Goal: Information Seeking & Learning: Learn about a topic

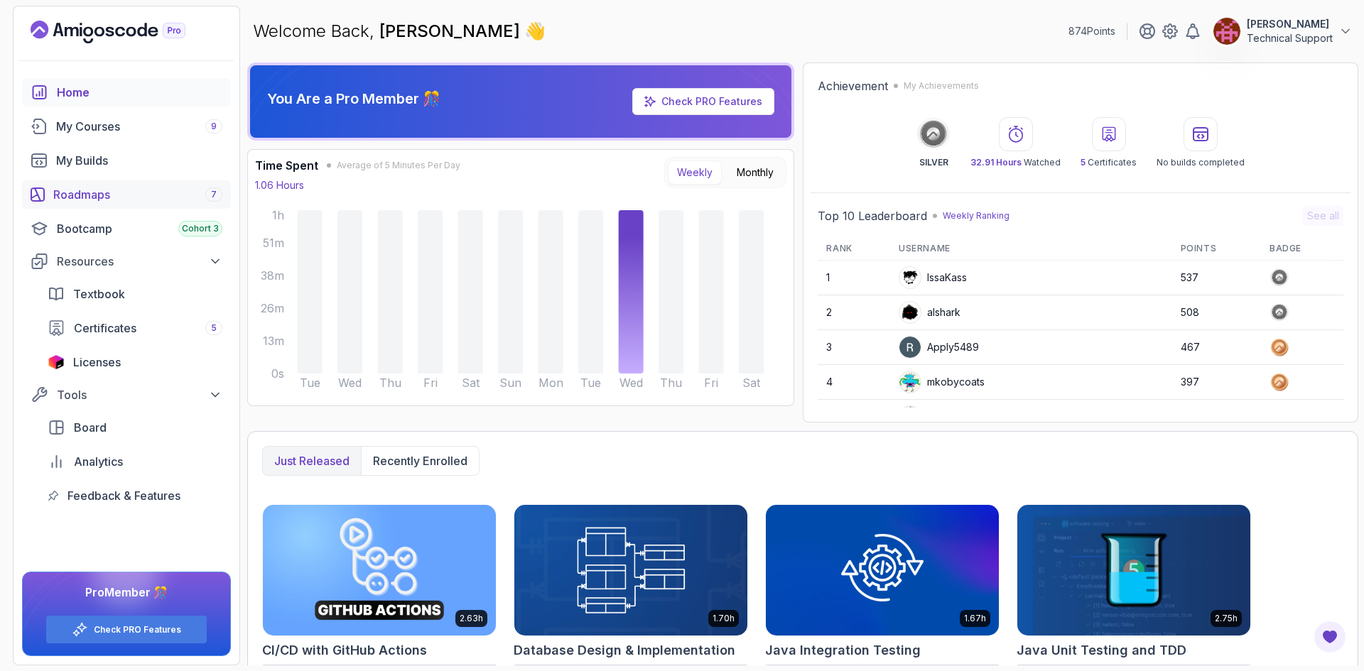
click at [110, 187] on div "Roadmaps 7" at bounding box center [137, 194] width 169 height 17
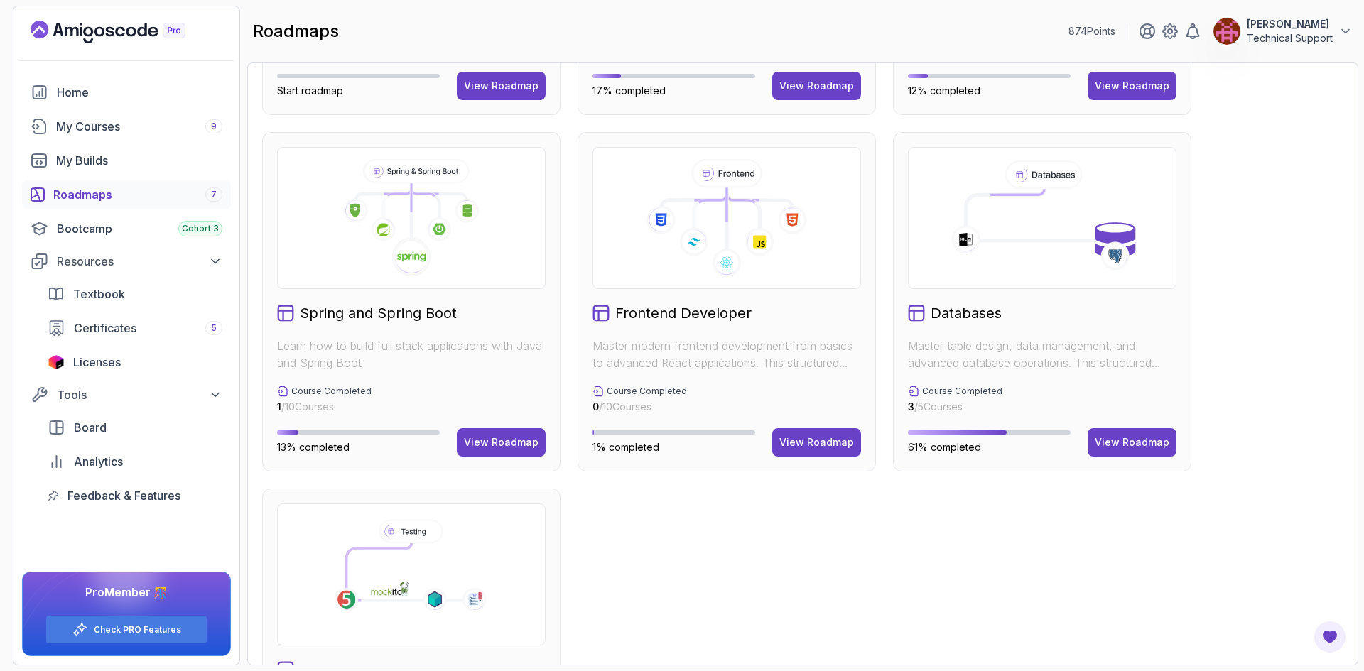
scroll to position [355, 0]
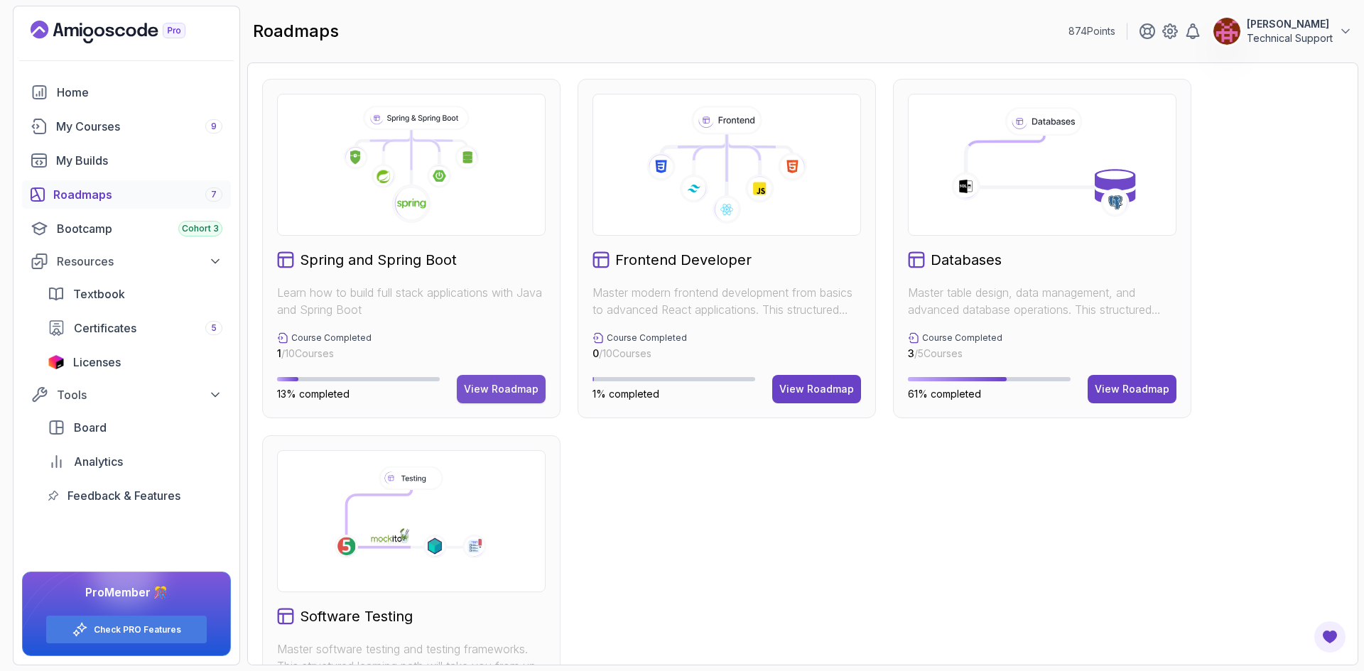
click at [484, 393] on div "View Roadmap" at bounding box center [501, 389] width 75 height 14
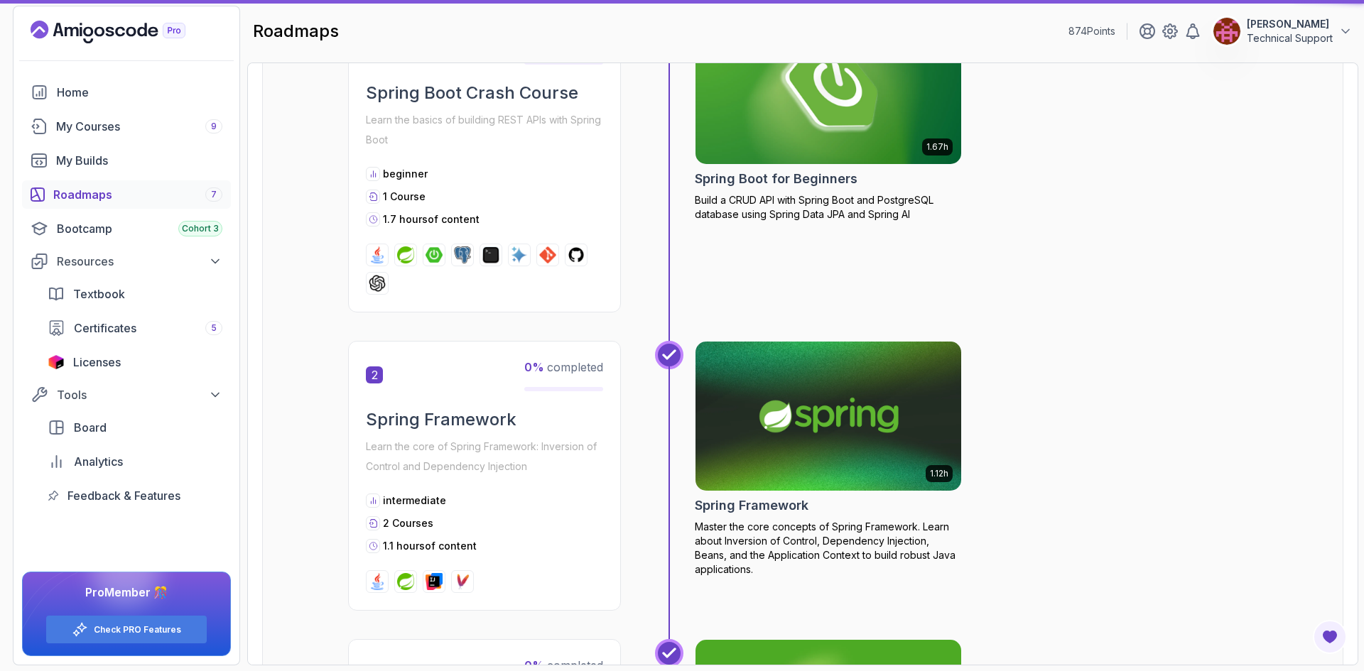
scroll to position [14, 0]
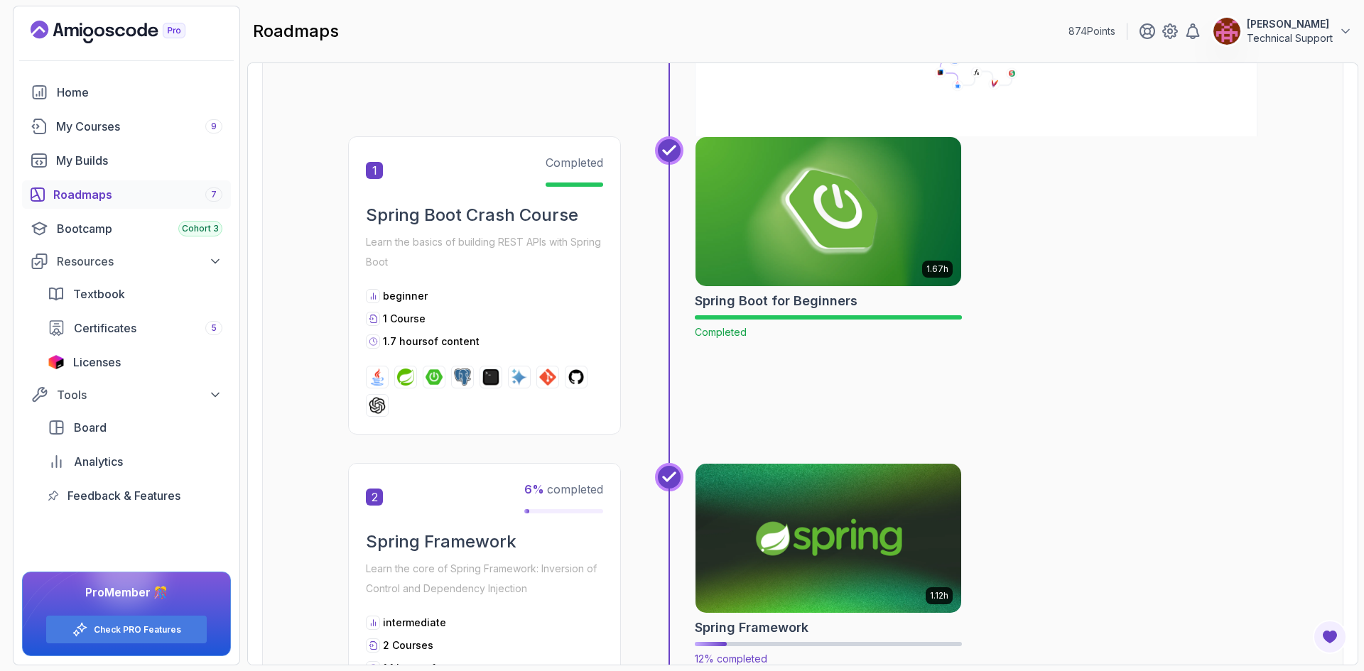
scroll to position [369, 0]
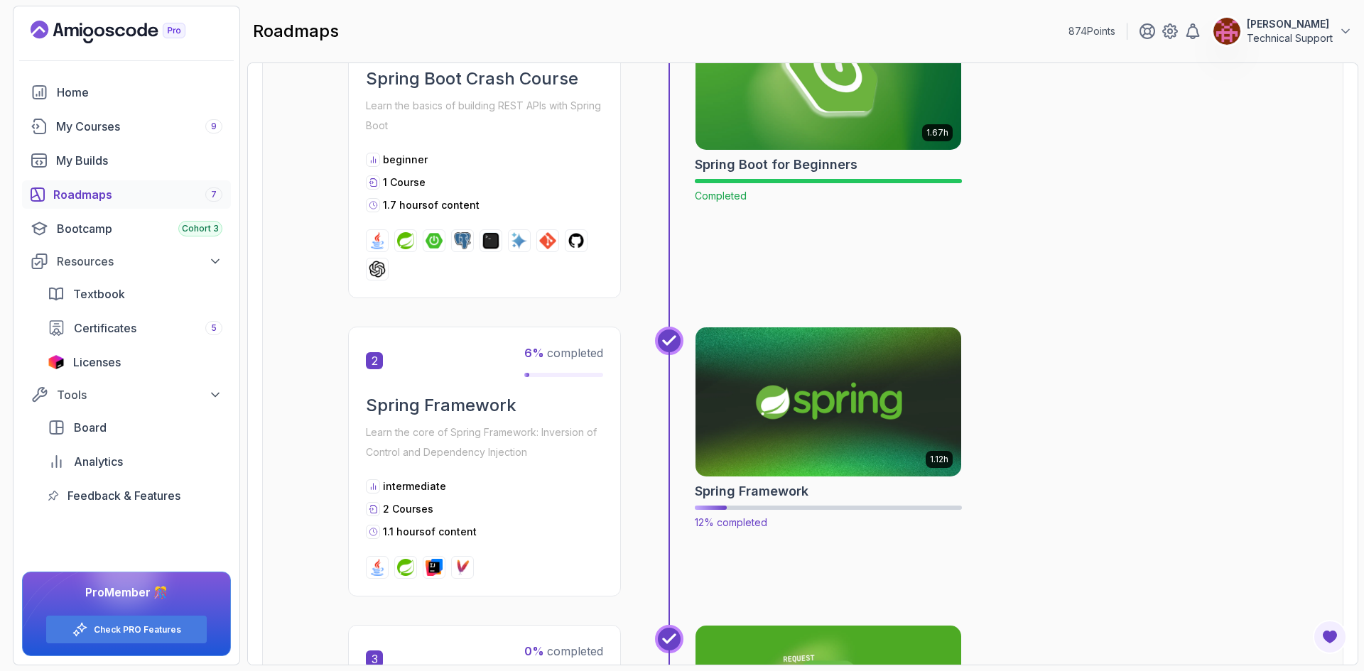
click at [795, 404] on img at bounding box center [828, 402] width 279 height 156
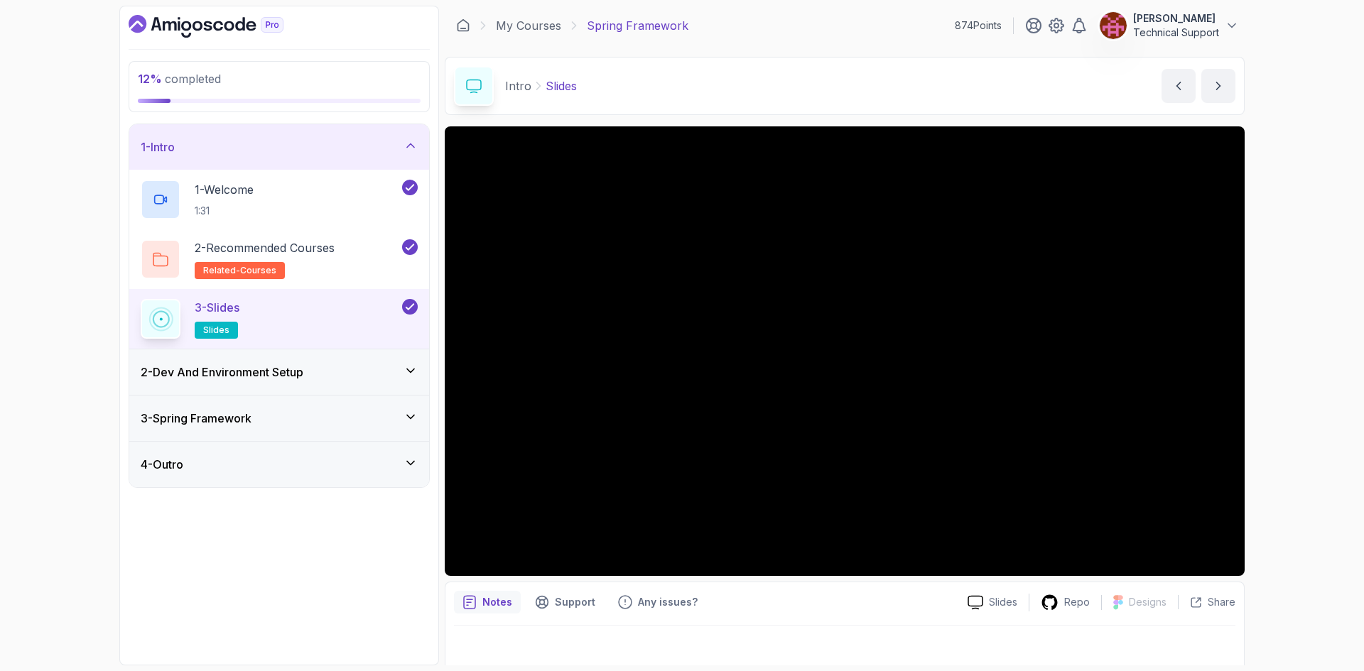
click at [345, 384] on div "2 - Dev And Environment Setup" at bounding box center [279, 371] width 300 height 45
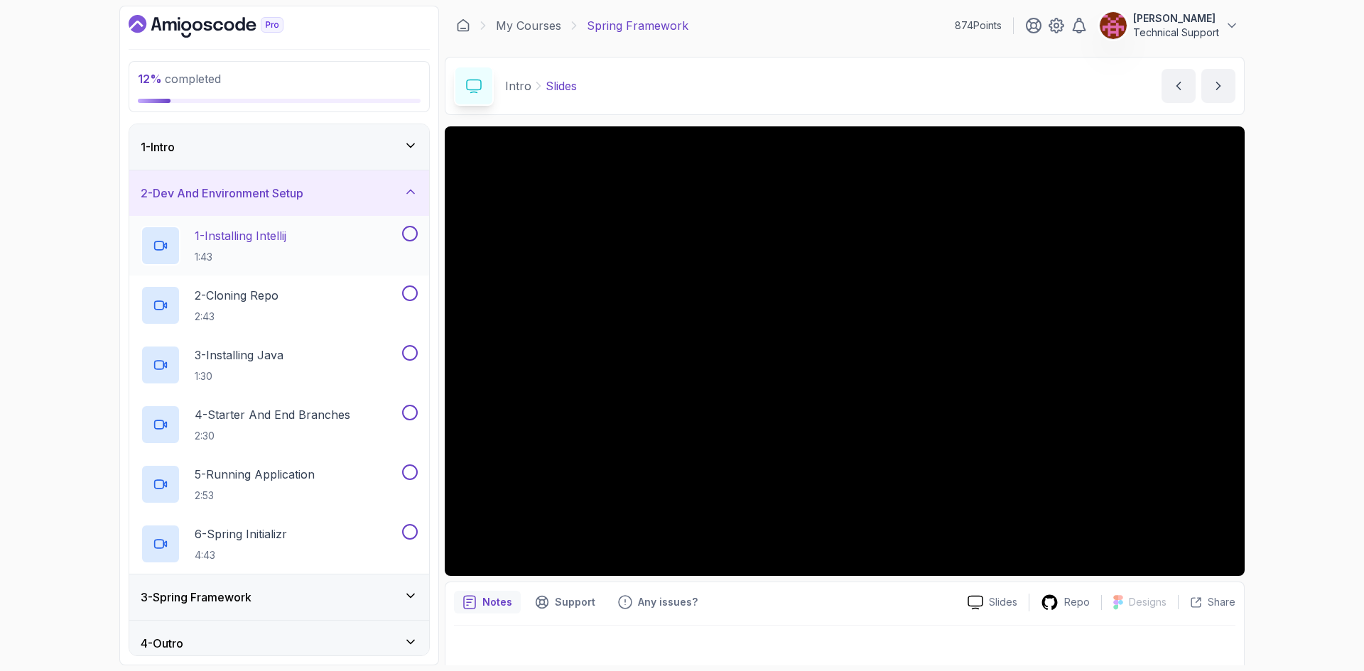
click at [290, 272] on div "1 - Installing Intellij 1:43" at bounding box center [279, 246] width 300 height 60
click at [316, 252] on div "1 - Installing Intellij 1:43" at bounding box center [270, 246] width 259 height 40
click at [1282, 376] on div "12 % completed 1 - Intro 2 - Dev And Environment Setup 1 - Installing Intellij …" at bounding box center [682, 335] width 1364 height 671
click at [95, 99] on div "12 % completed 1 - Intro 2 - Dev And Environment Setup 1 - Installing Intellij …" at bounding box center [682, 335] width 1364 height 671
click at [508, 647] on div at bounding box center [844, 646] width 781 height 40
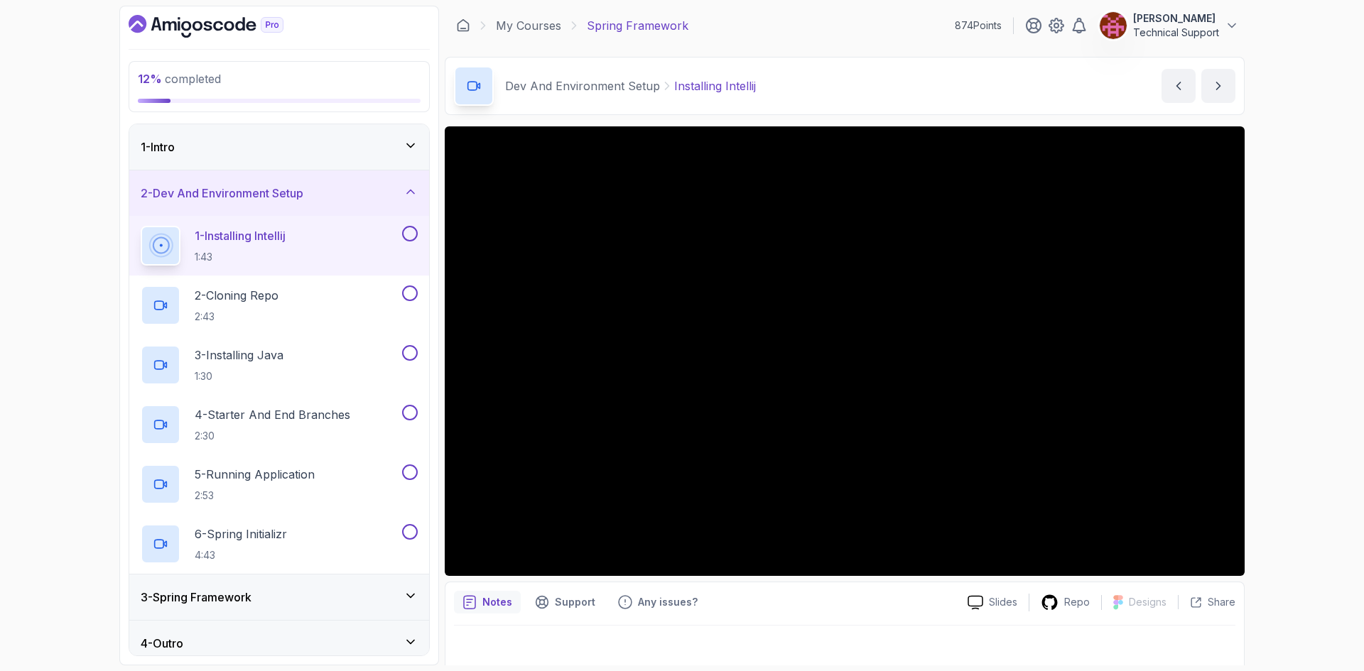
click at [1272, 467] on div "12 % completed 1 - Intro 2 - Dev And Environment Setup 1 - Installing Intellij …" at bounding box center [682, 335] width 1364 height 671
click at [1285, 399] on div "12 % completed 1 - Intro 2 - Dev And Environment Setup 1 - Installing Intellij …" at bounding box center [682, 335] width 1364 height 671
click at [1271, 359] on div "12 % completed 1 - Intro 2 - Dev And Environment Setup 1 - Installing Intellij …" at bounding box center [682, 335] width 1364 height 671
click at [1280, 406] on div "12 % completed 1 - Intro 2 - Dev And Environment Setup 1 - Installing Intellij …" at bounding box center [682, 335] width 1364 height 671
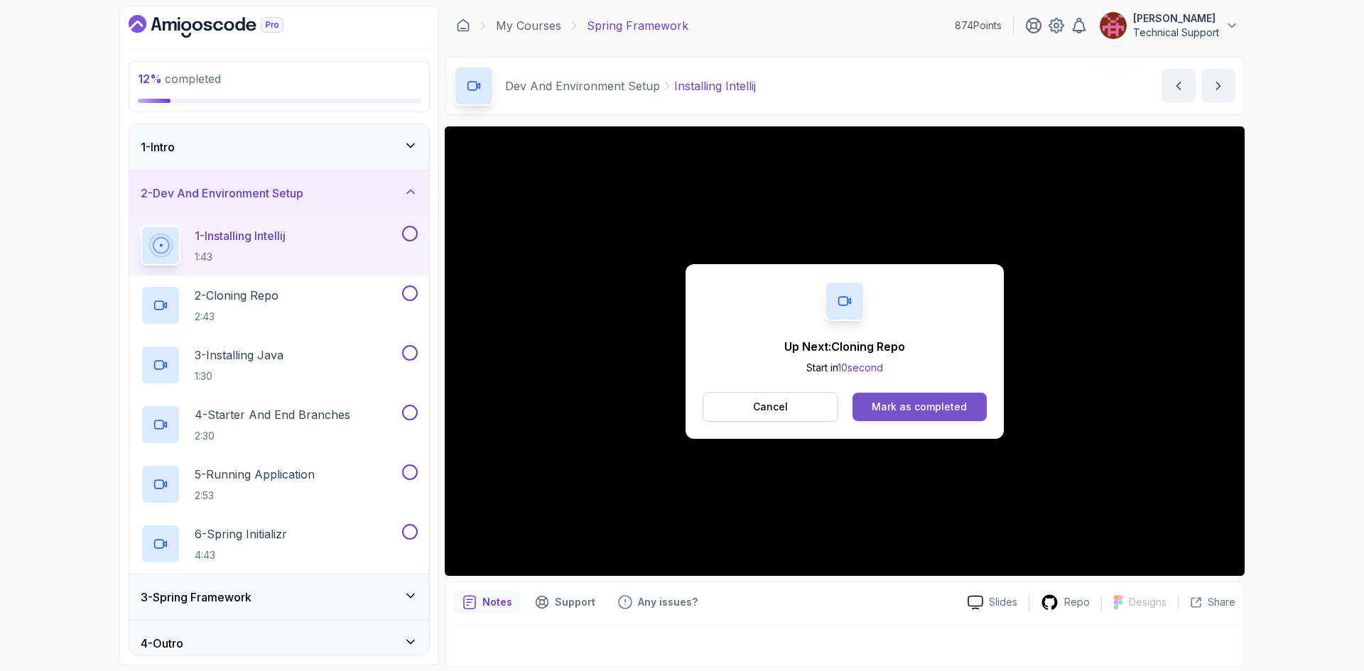
click at [930, 415] on button "Mark as completed" at bounding box center [919, 407] width 134 height 28
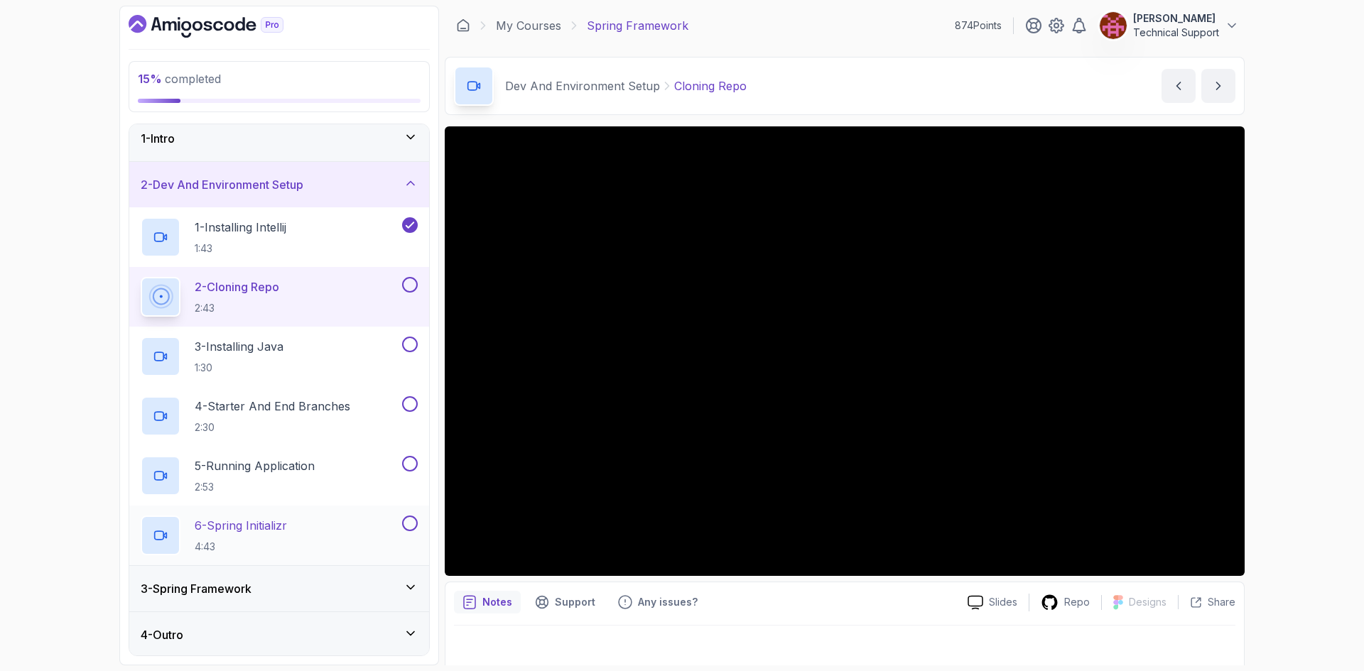
scroll to position [11, 0]
click at [315, 584] on div "3 - Spring Framework" at bounding box center [279, 586] width 277 height 17
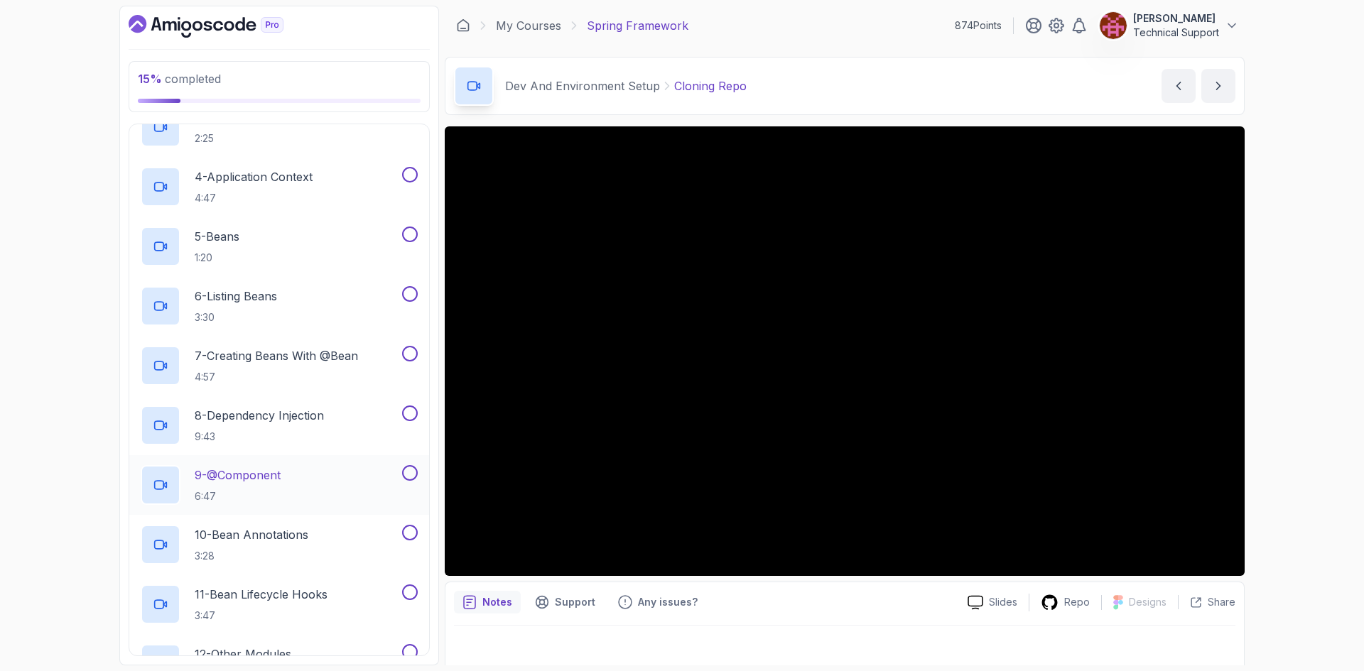
scroll to position [0, 0]
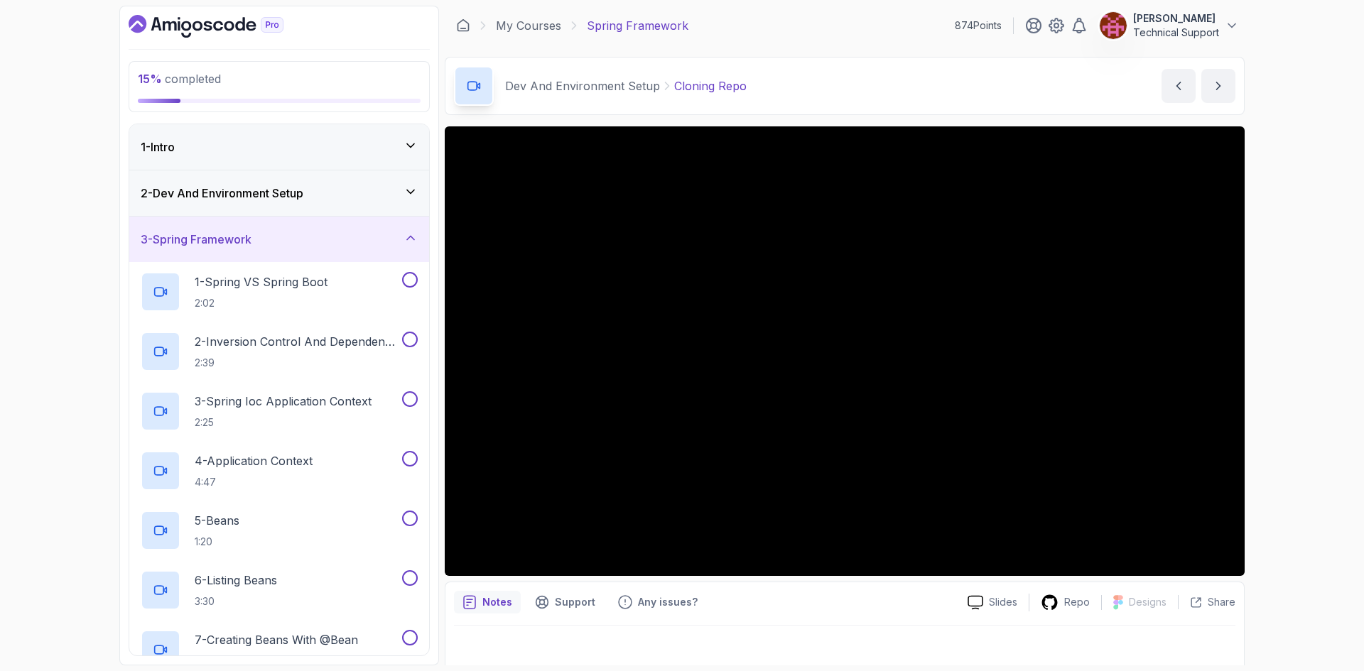
click at [405, 244] on icon at bounding box center [410, 238] width 14 height 14
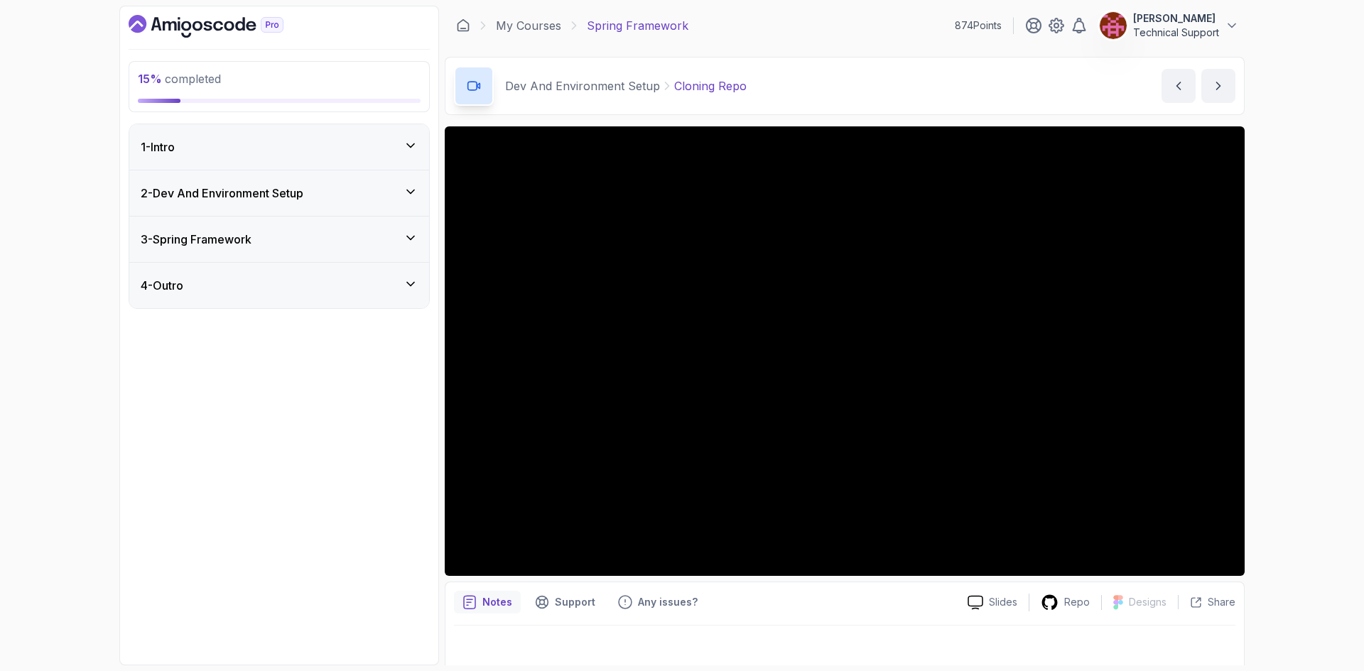
click at [259, 191] on h3 "2 - Dev And Environment Setup" at bounding box center [222, 193] width 163 height 17
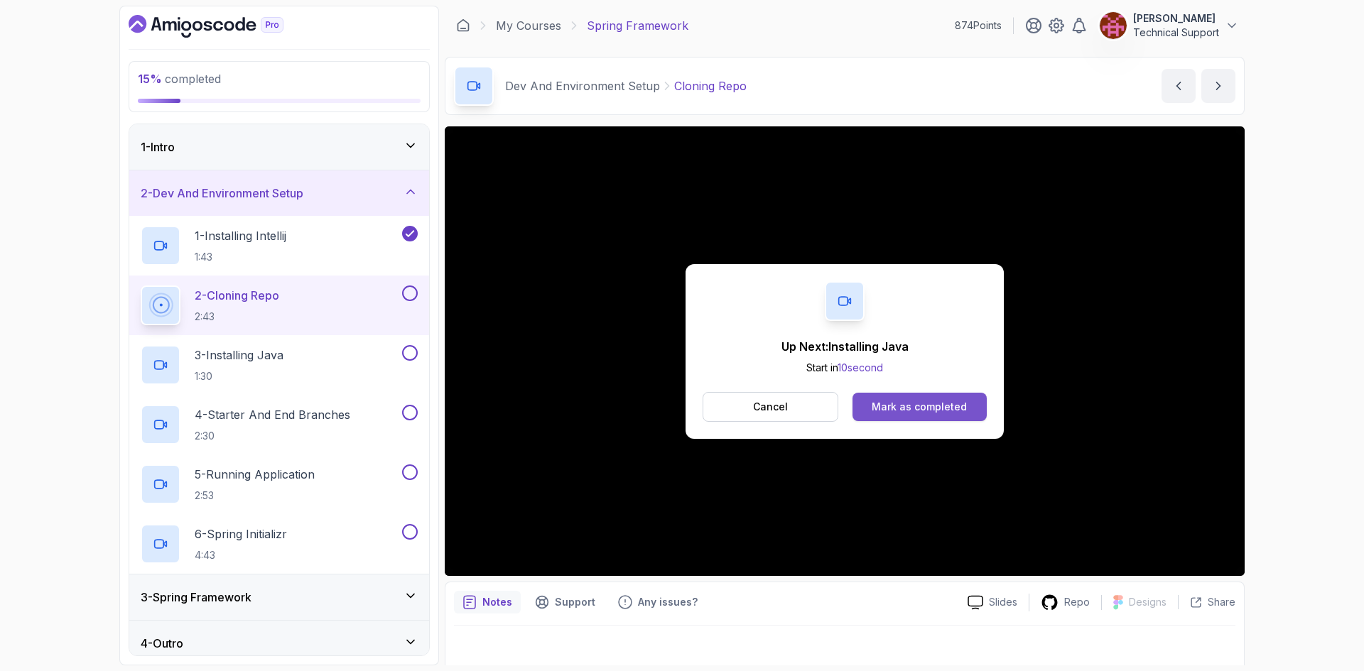
click at [950, 408] on div "Mark as completed" at bounding box center [918, 407] width 95 height 14
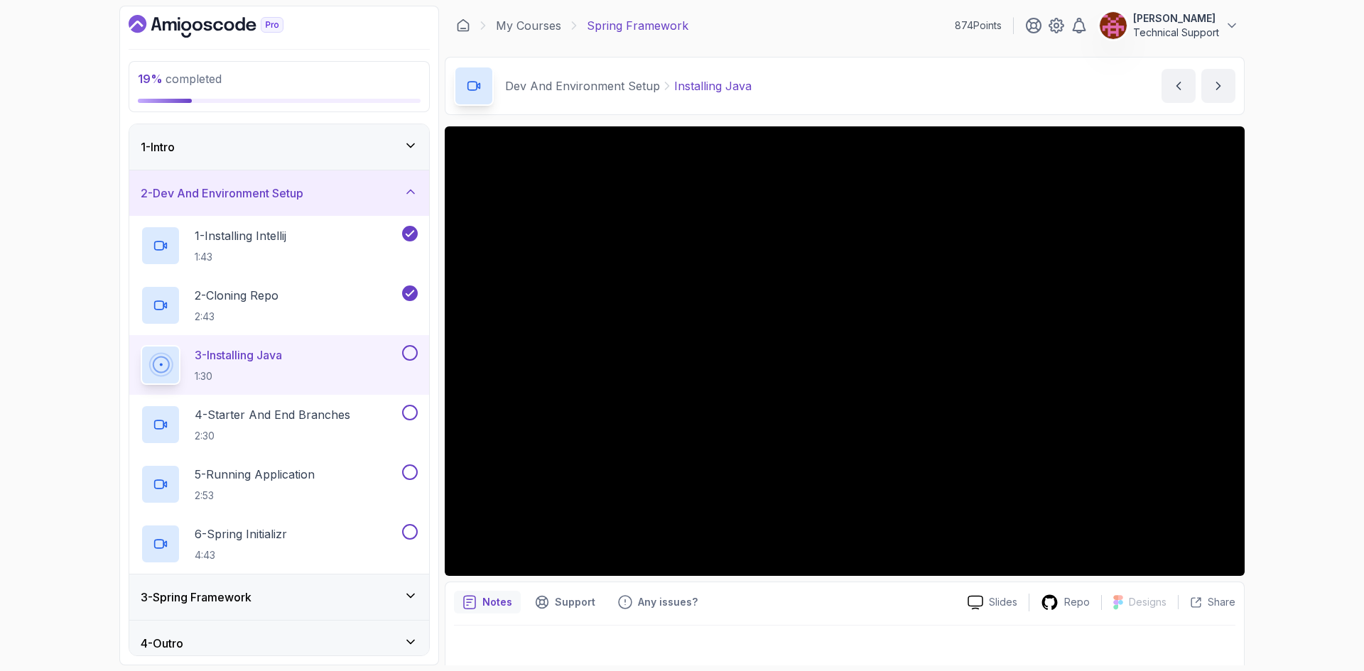
click at [1279, 354] on div "19 % completed 1 - Intro 2 - Dev And Environment Setup 1 - Installing Intellij …" at bounding box center [682, 335] width 1364 height 671
click at [1268, 337] on div "19 % completed 1 - Intro 2 - Dev And Environment Setup 1 - Installing Intellij …" at bounding box center [682, 335] width 1364 height 671
click at [1310, 412] on div "19 % completed 1 - Intro 2 - Dev And Environment Setup 1 - Installing Intellij …" at bounding box center [682, 335] width 1364 height 671
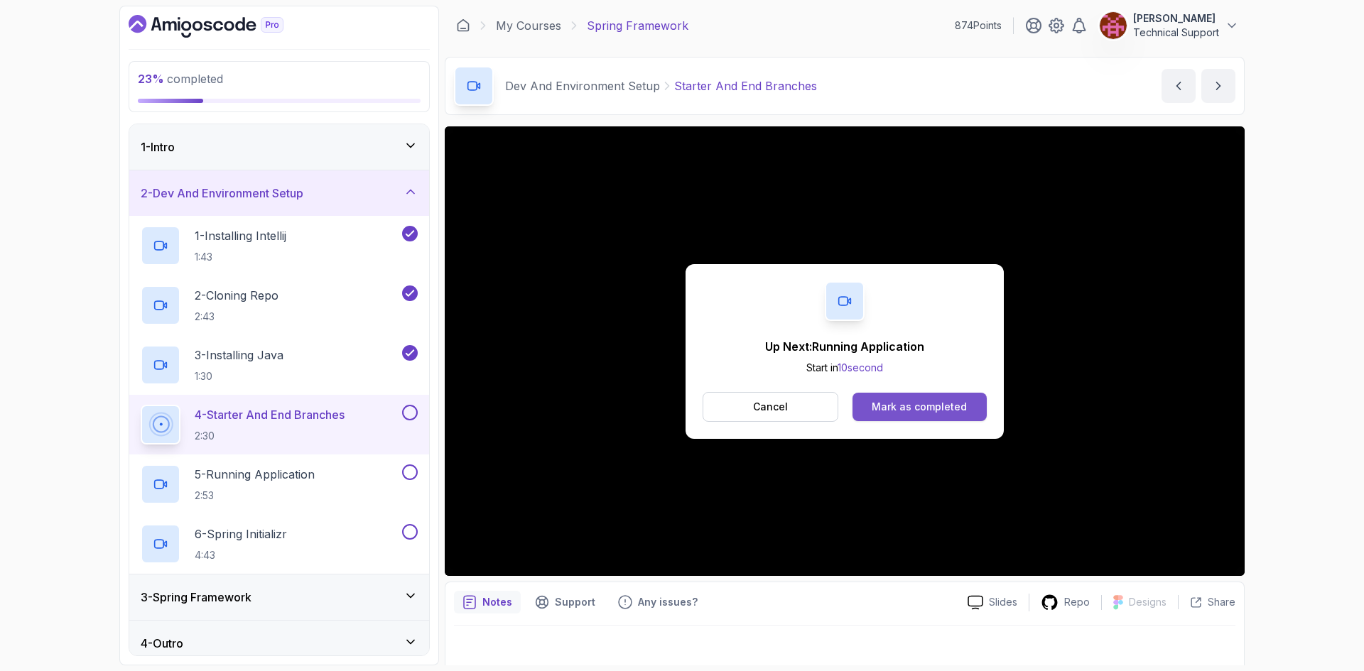
click at [952, 408] on div "Mark as completed" at bounding box center [918, 407] width 95 height 14
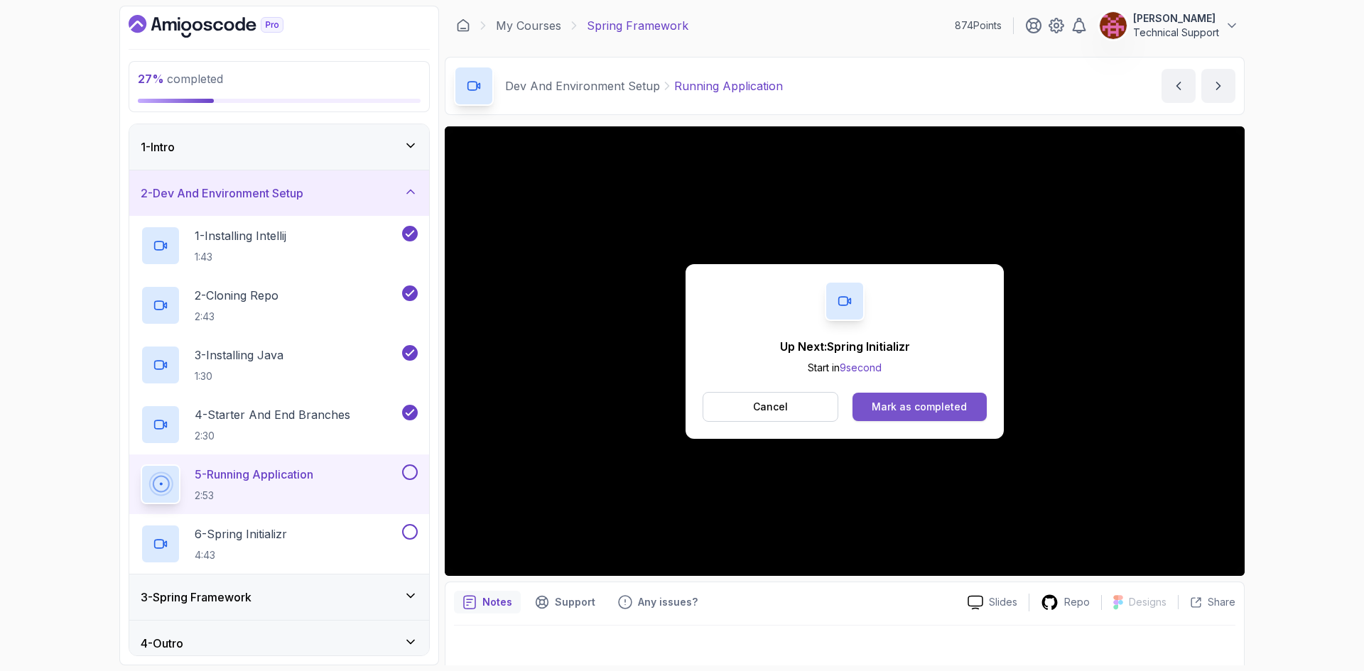
click at [886, 411] on div "Mark as completed" at bounding box center [918, 407] width 95 height 14
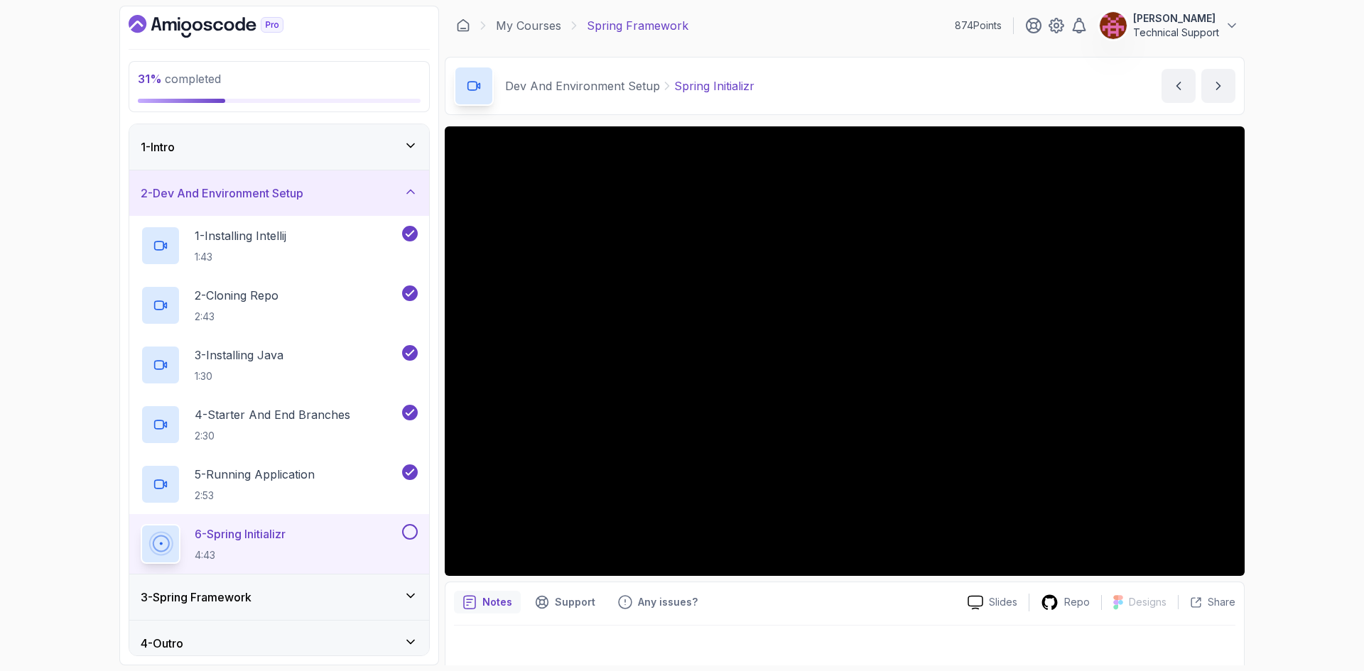
click at [1298, 436] on div "31 % completed 1 - Intro 2 - Dev And Environment Setup 1 - Installing Intellij …" at bounding box center [682, 335] width 1364 height 671
drag, startPoint x: 1243, startPoint y: 428, endPoint x: 1284, endPoint y: 418, distance: 42.2
click at [1284, 418] on div "31 % completed 1 - Intro 2 - Dev And Environment Setup 1 - Installing Intellij …" at bounding box center [682, 335] width 1364 height 671
drag, startPoint x: 1243, startPoint y: 410, endPoint x: 1266, endPoint y: 469, distance: 62.5
click at [1266, 469] on div "31 % completed 1 - Intro 2 - Dev And Environment Setup 1 - Installing Intellij …" at bounding box center [682, 335] width 1364 height 671
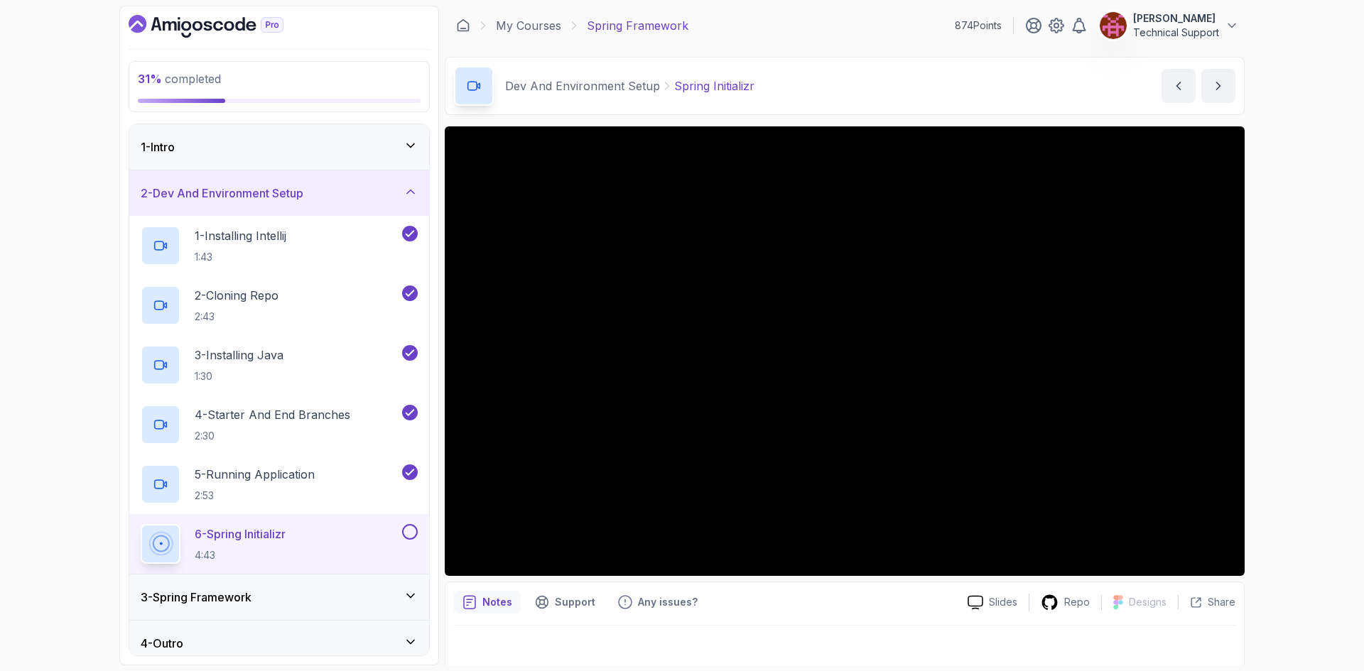
click at [1264, 438] on div "31 % completed 1 - Intro 2 - Dev And Environment Setup 1 - Installing Intellij …" at bounding box center [682, 335] width 1364 height 671
click at [1259, 386] on div "31 % completed 1 - Intro 2 - Dev And Environment Setup 1 - Installing Intellij …" at bounding box center [682, 335] width 1364 height 671
click at [1286, 405] on div "31 % completed 1 - Intro 2 - Dev And Environment Setup 1 - Installing Intellij …" at bounding box center [682, 335] width 1364 height 671
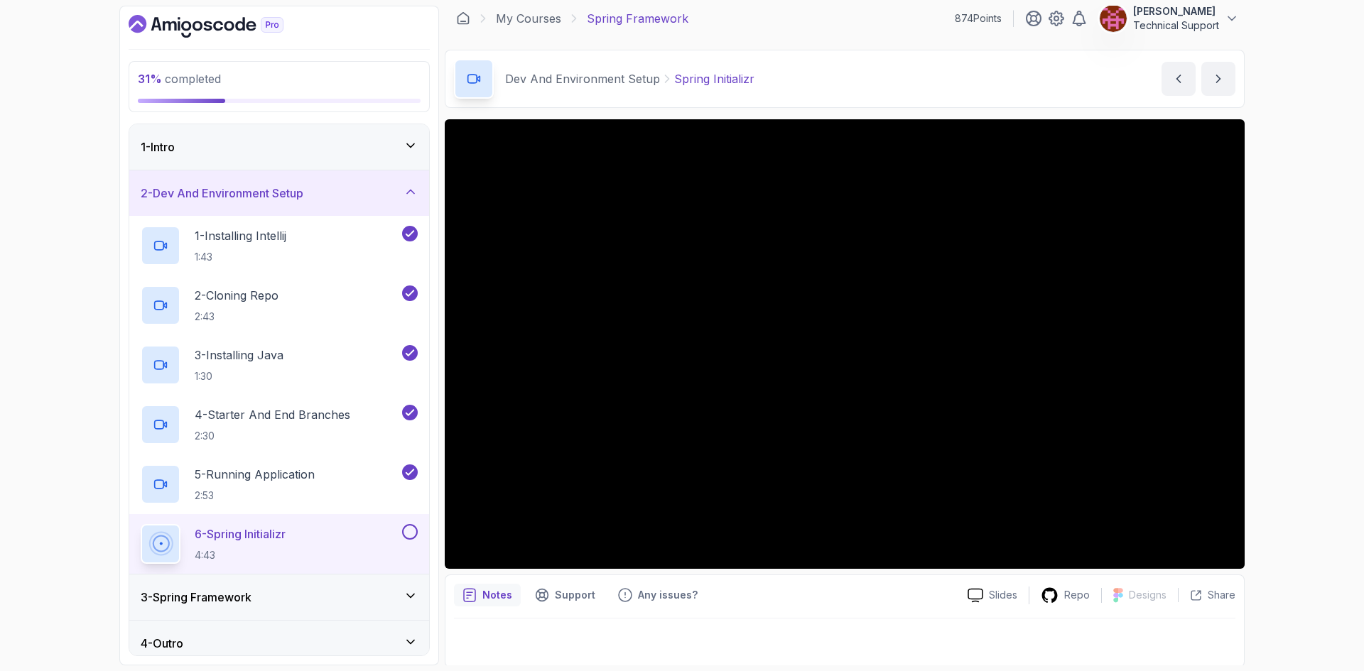
scroll to position [9, 0]
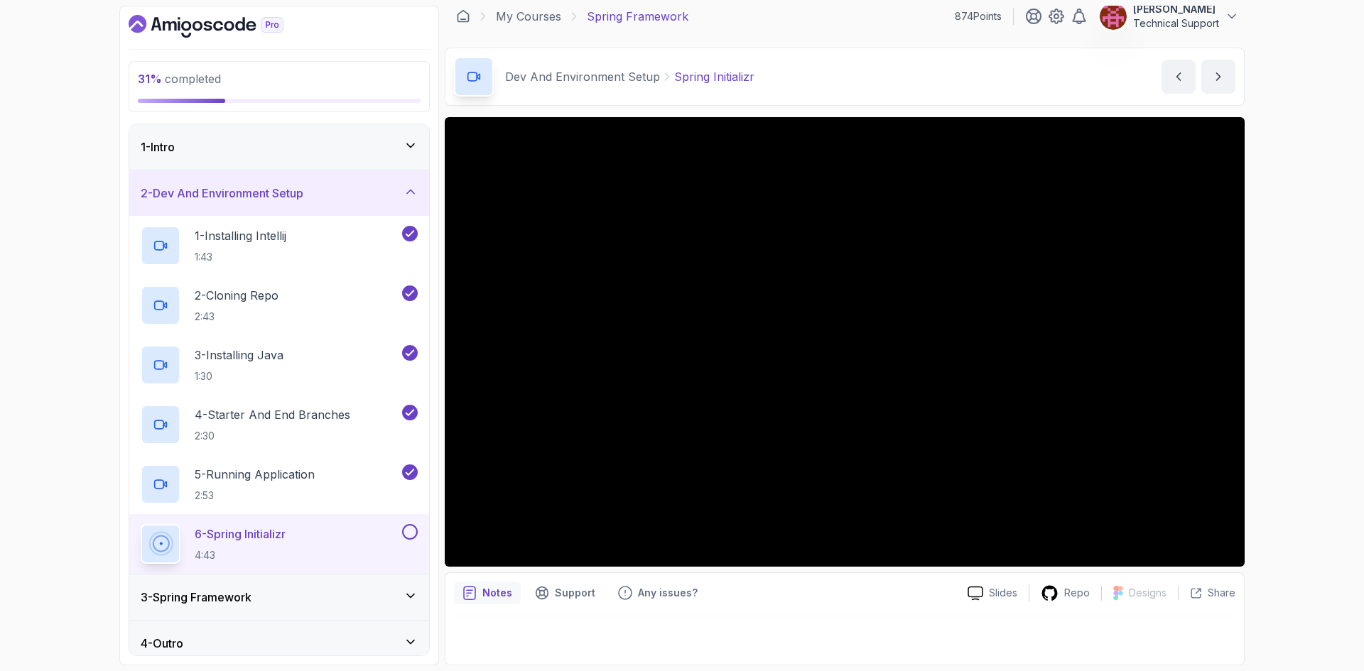
click at [1280, 346] on div "31 % completed 1 - Intro 2 - Dev And Environment Setup 1 - Installing Intellij …" at bounding box center [682, 335] width 1364 height 671
click at [1284, 342] on div "31 % completed 1 - Intro 2 - Dev And Environment Setup 1 - Installing Intellij …" at bounding box center [682, 335] width 1364 height 671
click at [1295, 353] on div "31 % completed 1 - Intro 2 - Dev And Environment Setup 1 - Installing Intellij …" at bounding box center [682, 335] width 1364 height 671
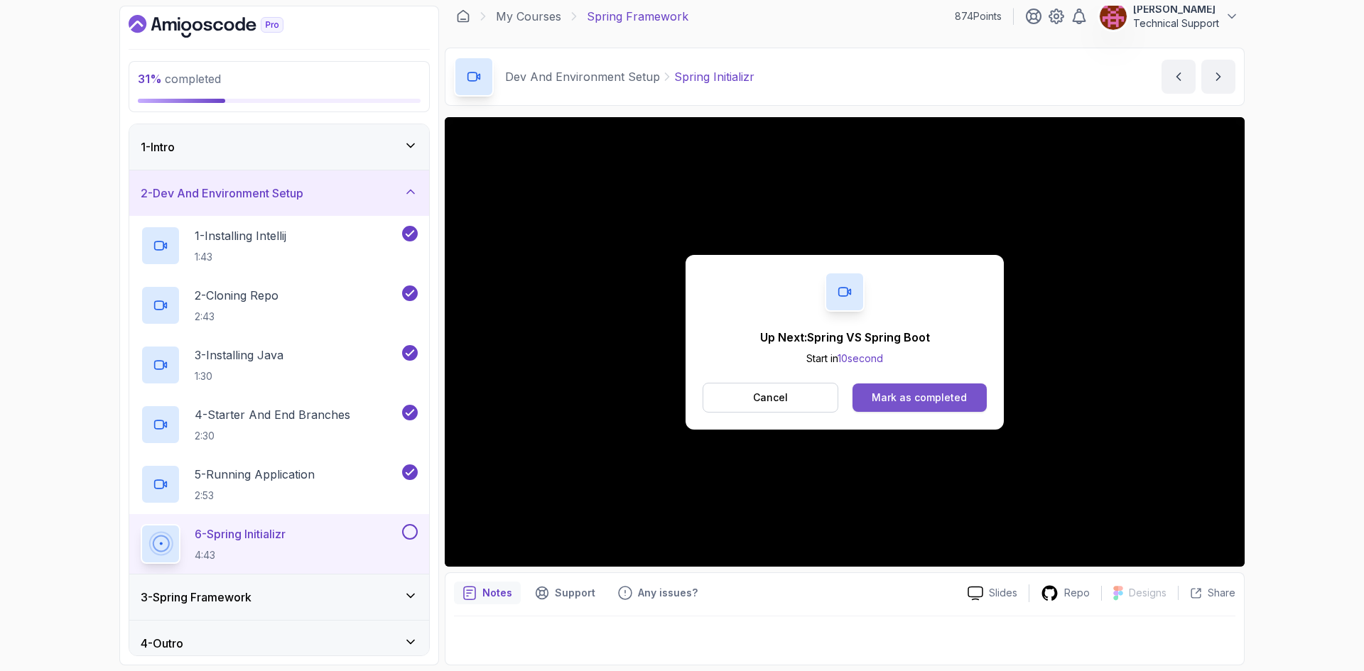
click at [918, 401] on div "Mark as completed" at bounding box center [918, 398] width 95 height 14
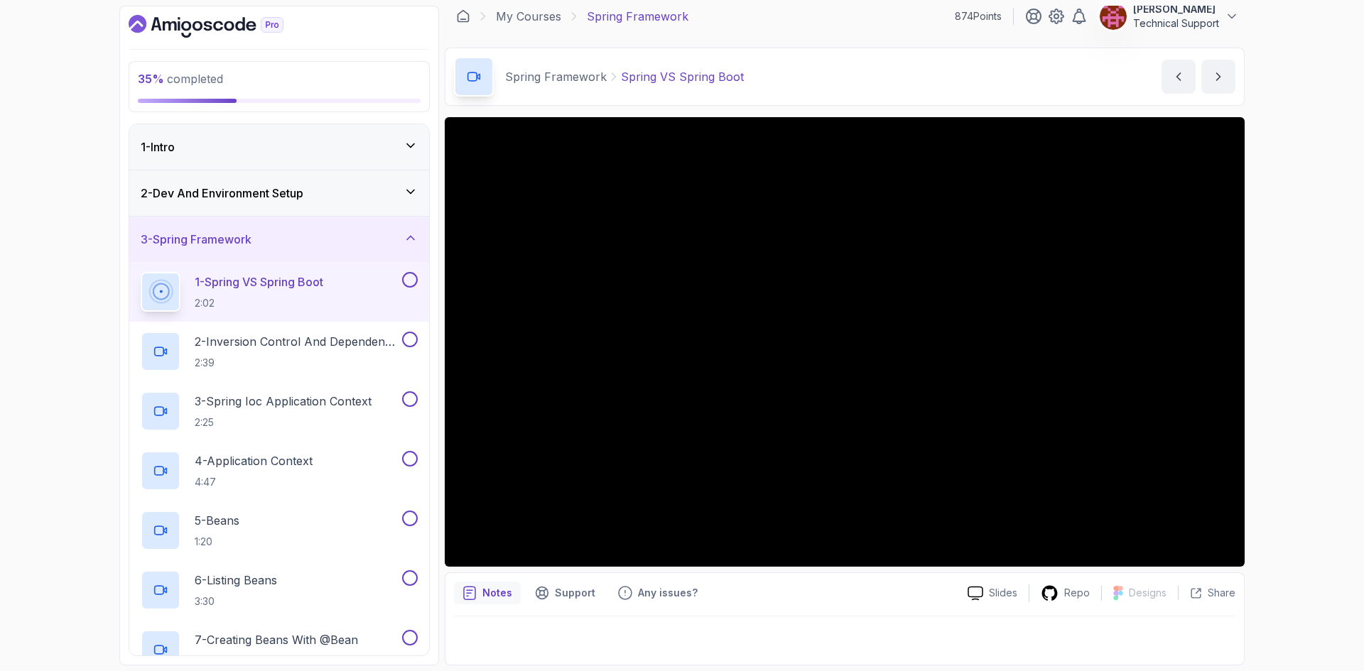
click at [54, 189] on div "35 % completed 1 - Intro 2 - Dev And Environment Setup 3 - Spring Framework 1 -…" at bounding box center [682, 335] width 1364 height 671
click at [1275, 397] on div "35 % completed 1 - Intro 2 - Dev And Environment Setup 3 - Spring Framework 1 -…" at bounding box center [682, 335] width 1364 height 671
click at [1304, 365] on div "35 % completed 1 - Intro 2 - Dev And Environment Setup 3 - Spring Framework 1 -…" at bounding box center [682, 335] width 1364 height 671
click at [1298, 366] on div "35 % completed 1 - Intro 2 - Dev And Environment Setup 3 - Spring Framework 1 -…" at bounding box center [682, 335] width 1364 height 671
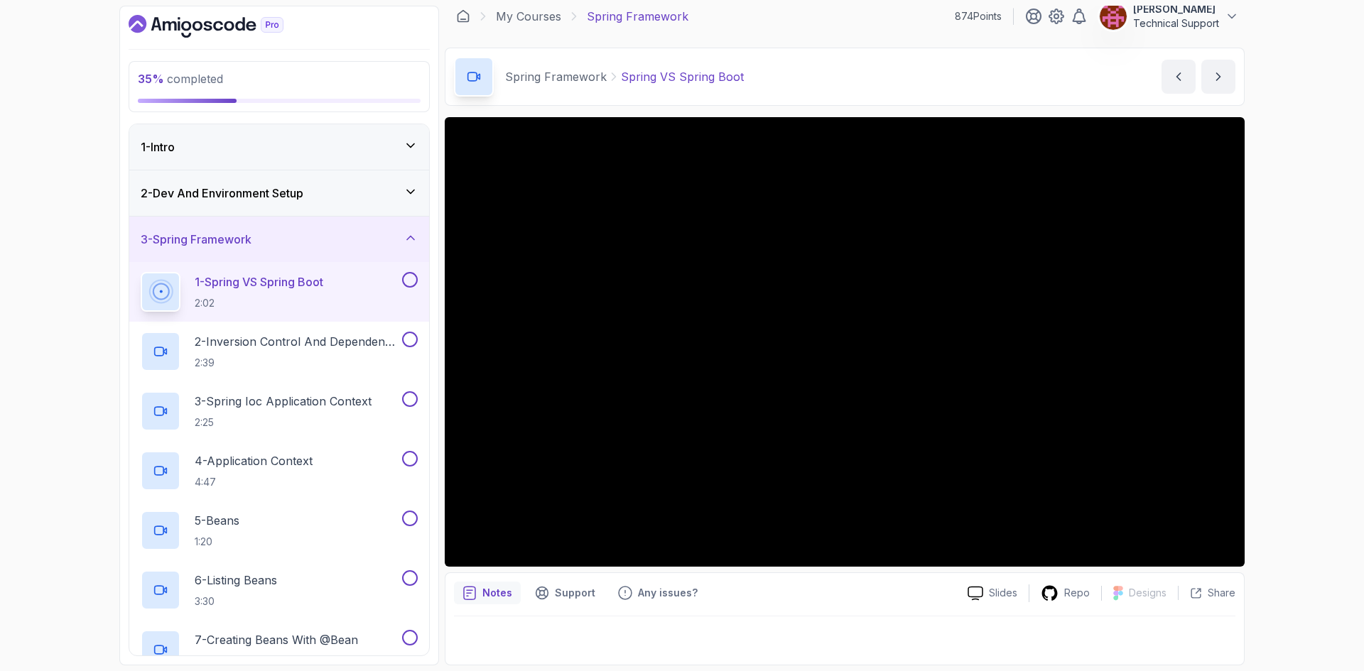
click at [1253, 346] on div "35 % completed 1 - Intro 2 - Dev And Environment Setup 3 - Spring Framework 1 -…" at bounding box center [682, 335] width 1364 height 671
click at [1270, 347] on div "35 % completed 1 - Intro 2 - Dev And Environment Setup 3 - Spring Framework 1 -…" at bounding box center [682, 335] width 1364 height 671
click at [1272, 363] on div "35 % completed 1 - Intro 2 - Dev And Environment Setup 3 - Spring Framework 1 -…" at bounding box center [682, 335] width 1364 height 671
click at [1276, 385] on div "35 % completed 1 - Intro 2 - Dev And Environment Setup 3 - Spring Framework 1 -…" at bounding box center [682, 335] width 1364 height 671
click at [1290, 394] on div "35 % completed 1 - Intro 2 - Dev And Environment Setup 3 - Spring Framework 1 -…" at bounding box center [682, 335] width 1364 height 671
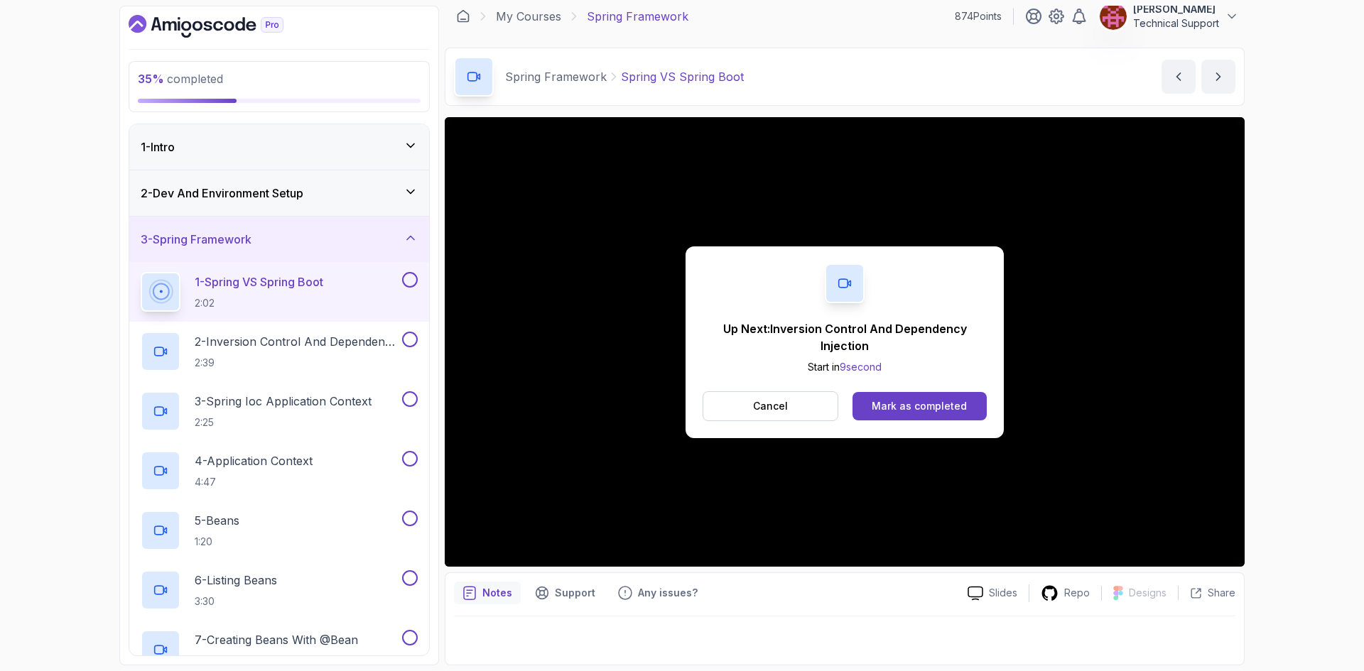
click at [965, 421] on div "Up Next: Inversion Control And Dependency Injection Start in 9 second Cancel [P…" at bounding box center [844, 342] width 318 height 192
click at [888, 403] on div "Mark as completed" at bounding box center [918, 406] width 95 height 14
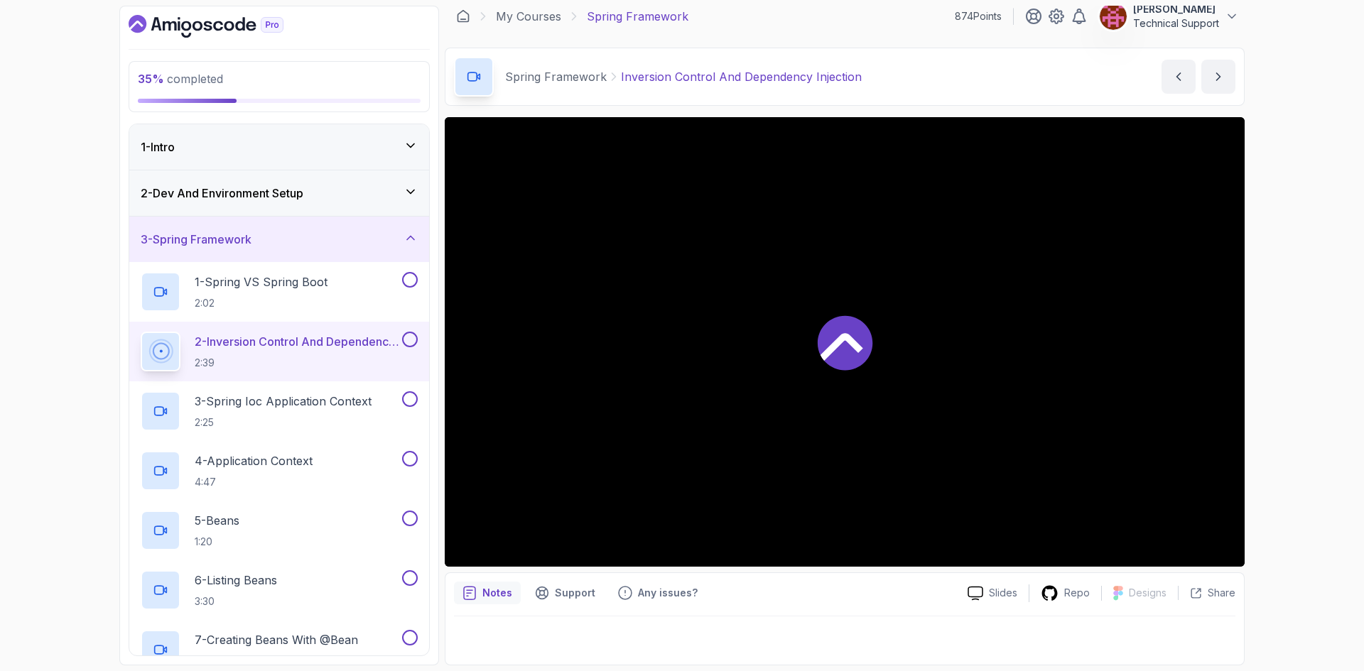
click at [1295, 388] on div "35 % completed 1 - Intro 2 - Dev And Environment Setup 3 - Spring Framework 1 -…" at bounding box center [682, 335] width 1364 height 671
click at [1295, 388] on div "38 % completed 1 - Intro 2 - Dev And Environment Setup 3 - Spring Framework 1 -…" at bounding box center [682, 335] width 1364 height 671
click at [1275, 366] on div "38 % completed 1 - Intro 2 - Dev And Environment Setup 3 - Spring Framework 1 -…" at bounding box center [682, 335] width 1364 height 671
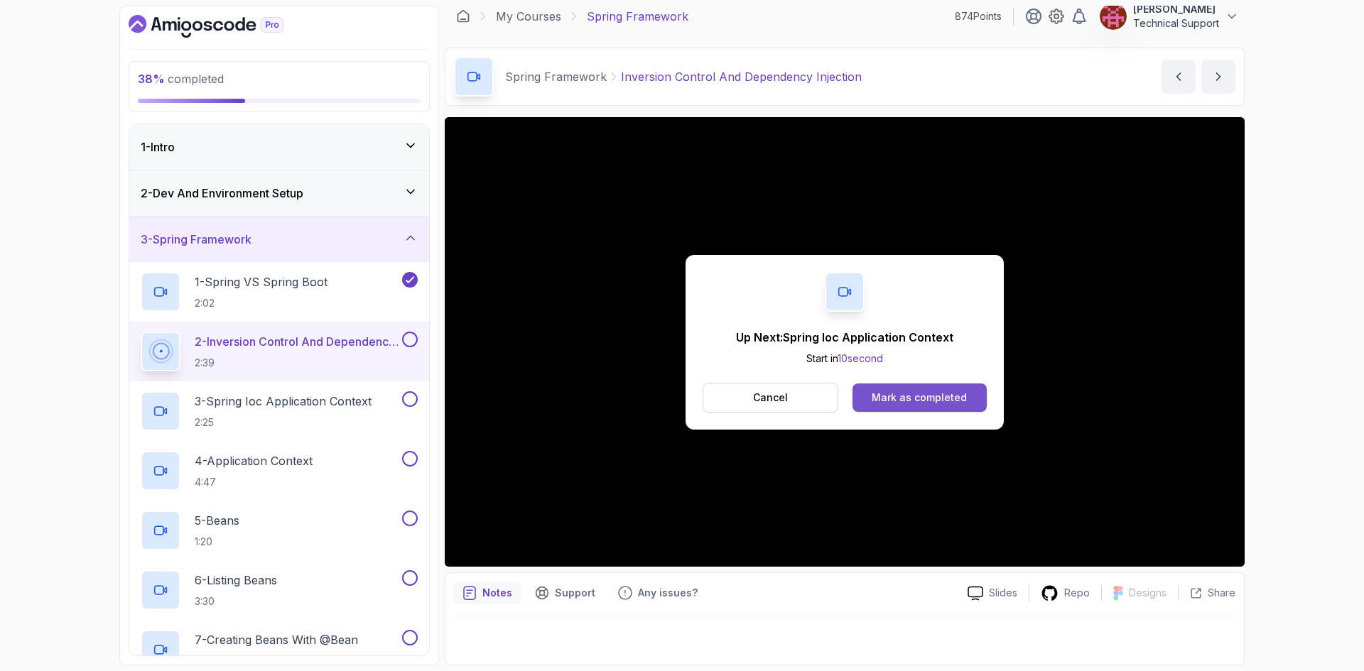
click at [947, 402] on div "Mark as completed" at bounding box center [918, 398] width 95 height 14
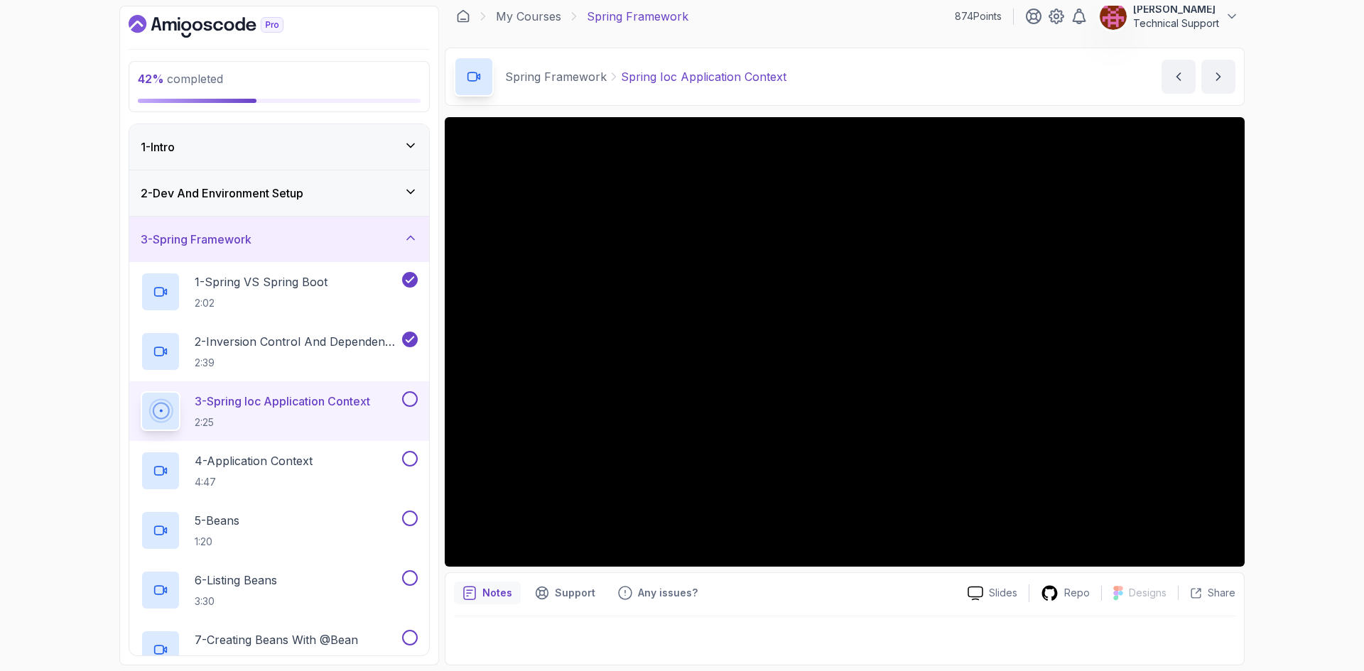
click at [1274, 376] on div "42 % completed 1 - Intro 2 - Dev And Environment Setup 3 - Spring Framework 1 -…" at bounding box center [682, 335] width 1364 height 671
click at [1277, 358] on div "42 % completed 1 - Intro 2 - Dev And Environment Setup 3 - Spring Framework 1 -…" at bounding box center [682, 335] width 1364 height 671
click at [1255, 357] on div "42 % completed 1 - Intro 2 - Dev And Environment Setup 3 - Spring Framework 1 -…" at bounding box center [682, 335] width 1364 height 671
click at [1258, 346] on div "42 % completed 1 - Intro 2 - Dev And Environment Setup 3 - Spring Framework 1 -…" at bounding box center [682, 335] width 1364 height 671
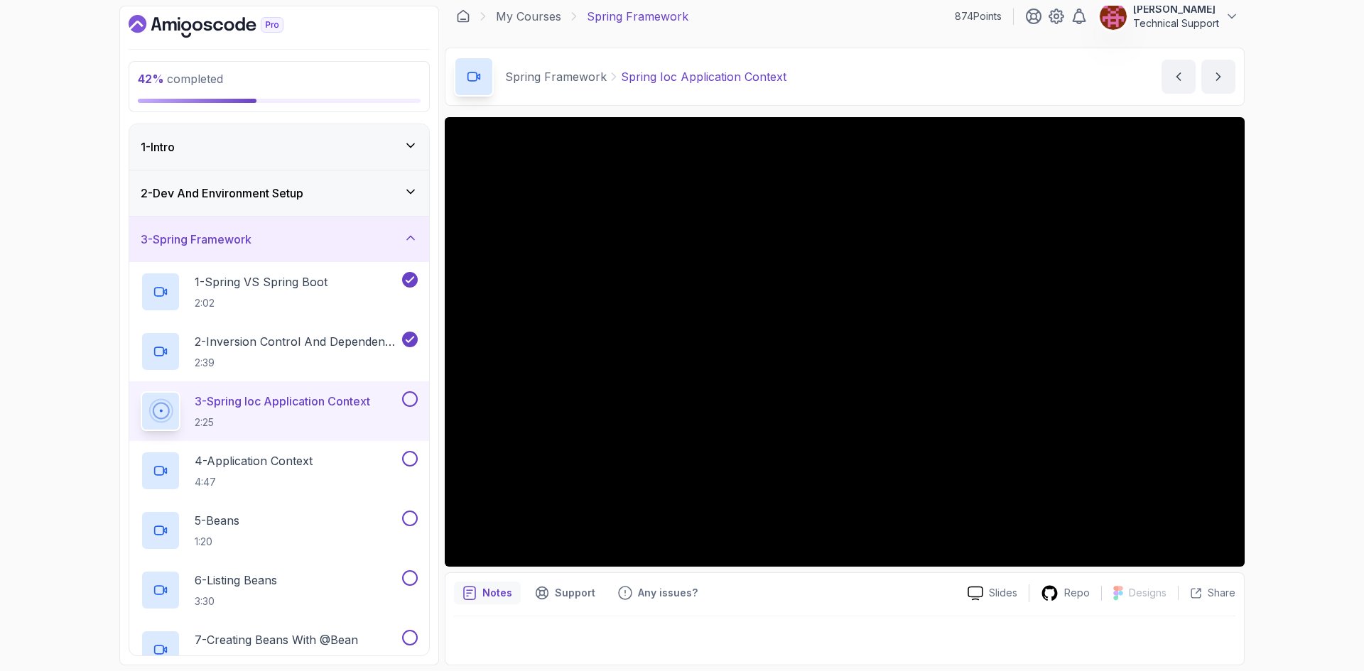
drag, startPoint x: 1252, startPoint y: 352, endPoint x: 1284, endPoint y: 325, distance: 41.8
click at [1284, 325] on div "42 % completed 1 - Intro 2 - Dev And Environment Setup 3 - Spring Framework 1 -…" at bounding box center [682, 335] width 1364 height 671
click at [1275, 330] on div "42 % completed 1 - Intro 2 - Dev And Environment Setup 3 - Spring Framework 1 -…" at bounding box center [682, 335] width 1364 height 671
click at [1268, 366] on div "42 % completed 1 - Intro 2 - Dev And Environment Setup 3 - Spring Framework 1 -…" at bounding box center [682, 335] width 1364 height 671
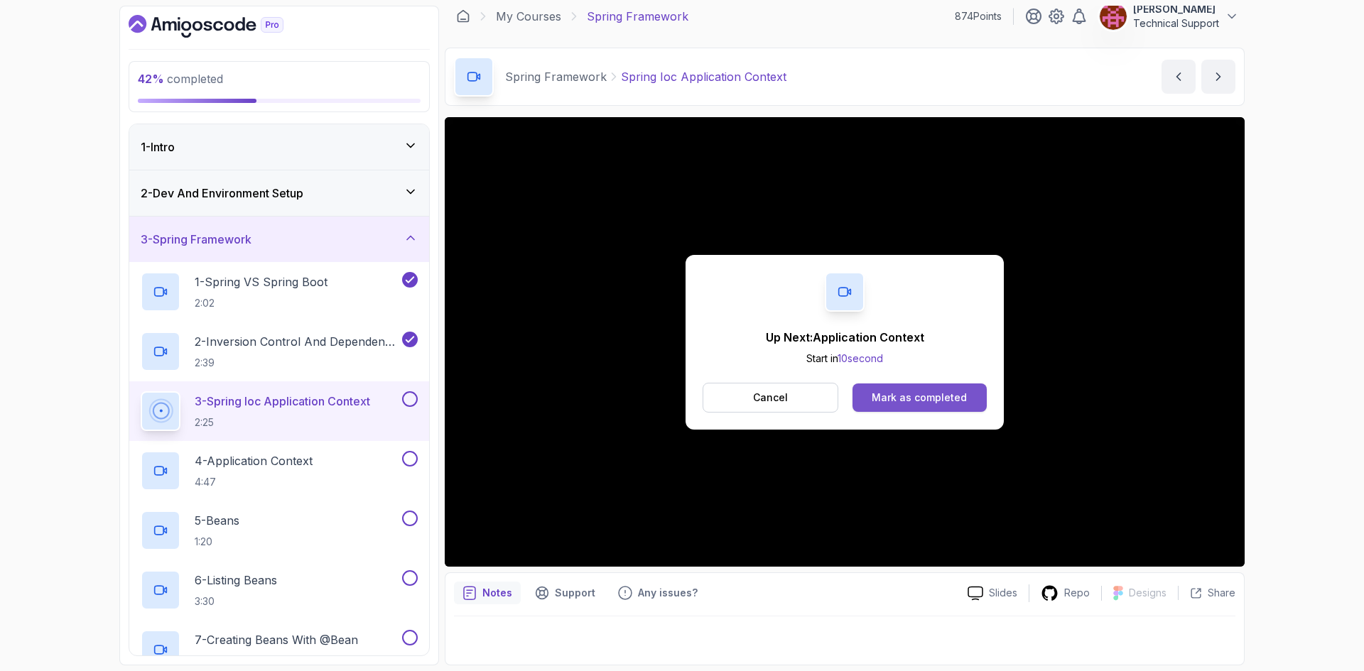
click at [956, 401] on div "Mark as completed" at bounding box center [918, 398] width 95 height 14
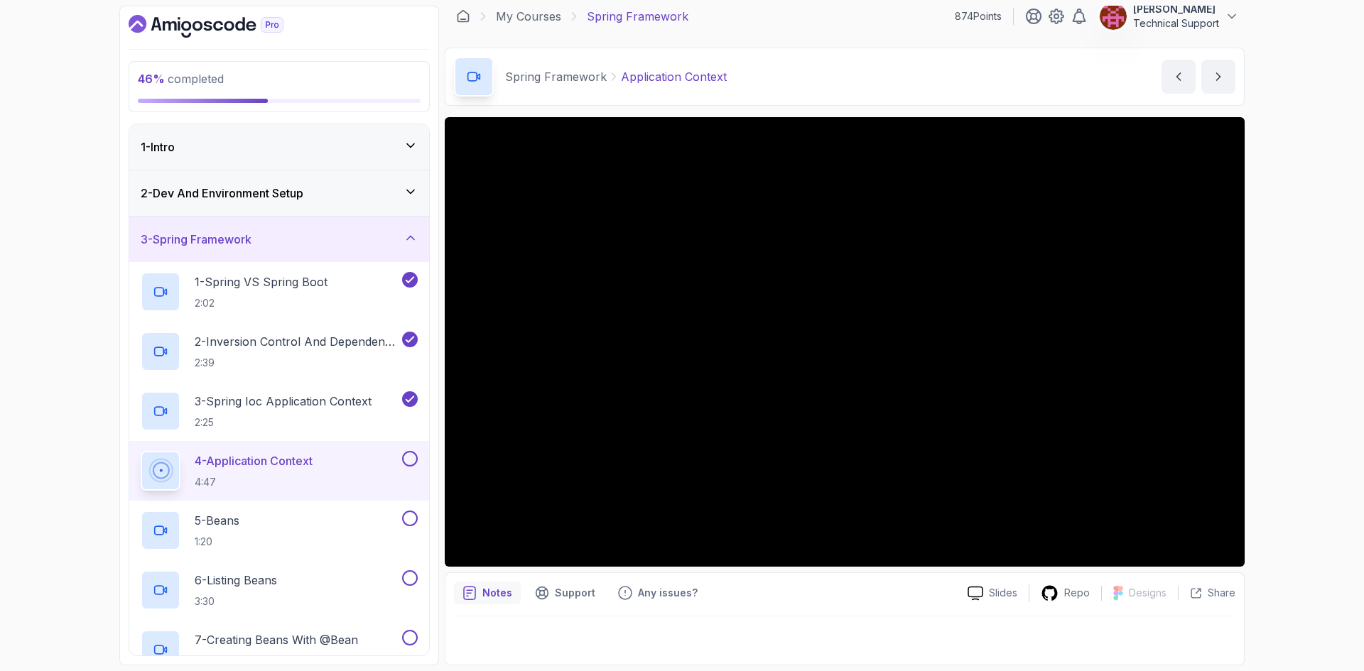
click at [1260, 364] on div "46 % completed 1 - Intro 2 - Dev And Environment Setup 3 - Spring Framework 1 -…" at bounding box center [682, 335] width 1364 height 671
click at [1290, 370] on div "46 % completed 1 - Intro 2 - Dev And Environment Setup 3 - Spring Framework 1 -…" at bounding box center [682, 335] width 1364 height 671
click at [1271, 337] on div "46 % completed 1 - Intro 2 - Dev And Environment Setup 3 - Spring Framework 1 -…" at bounding box center [682, 335] width 1364 height 671
click at [1288, 349] on div "46 % completed 1 - Intro 2 - Dev And Environment Setup 3 - Spring Framework 1 -…" at bounding box center [682, 335] width 1364 height 671
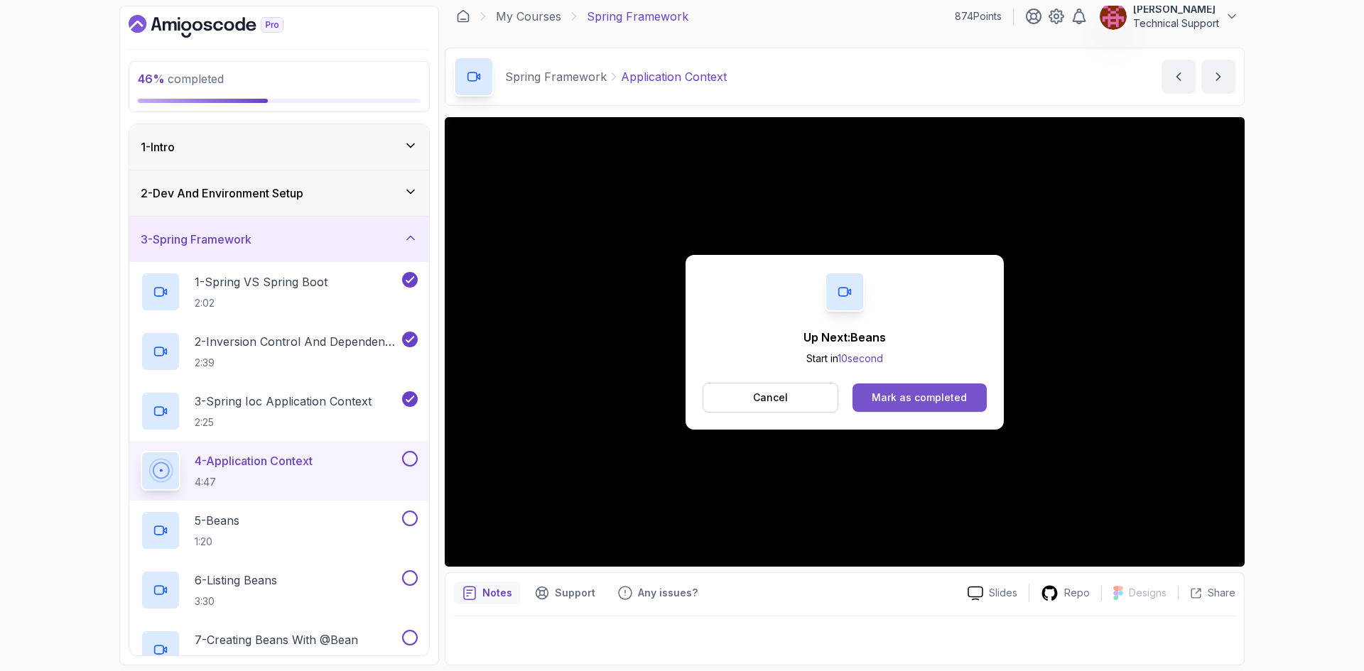
click at [949, 404] on div "Mark as completed" at bounding box center [918, 398] width 95 height 14
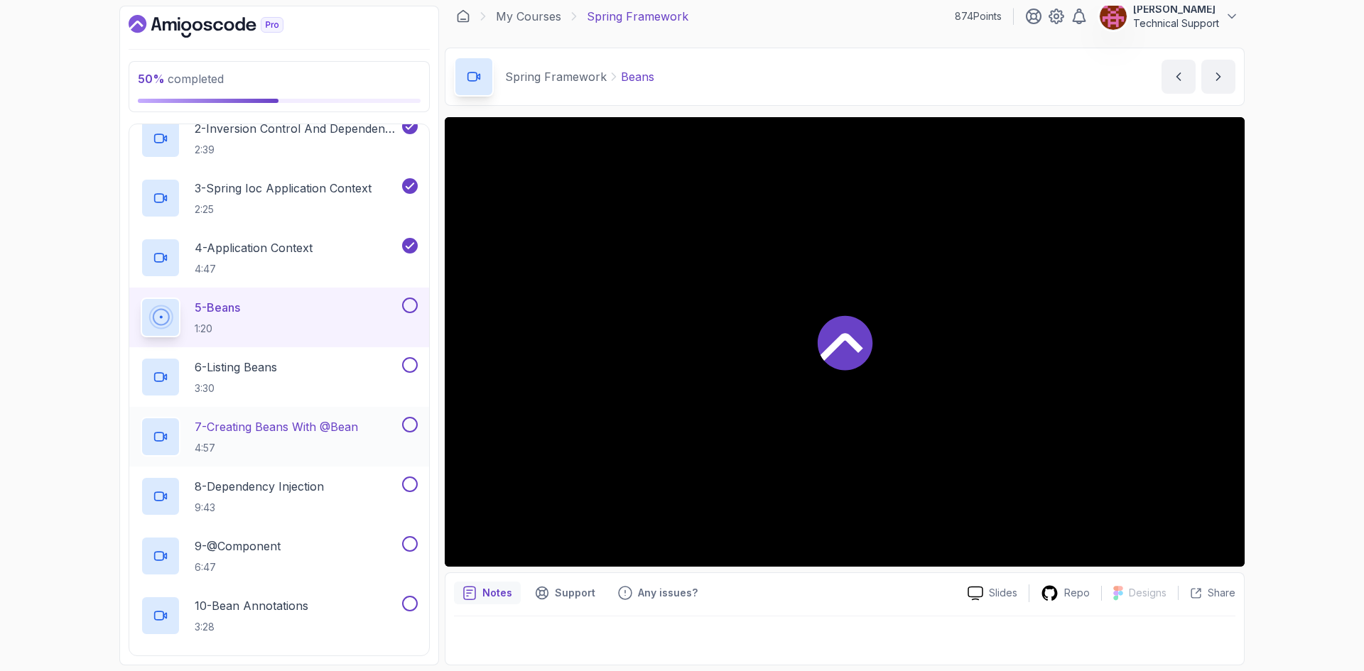
scroll to position [284, 0]
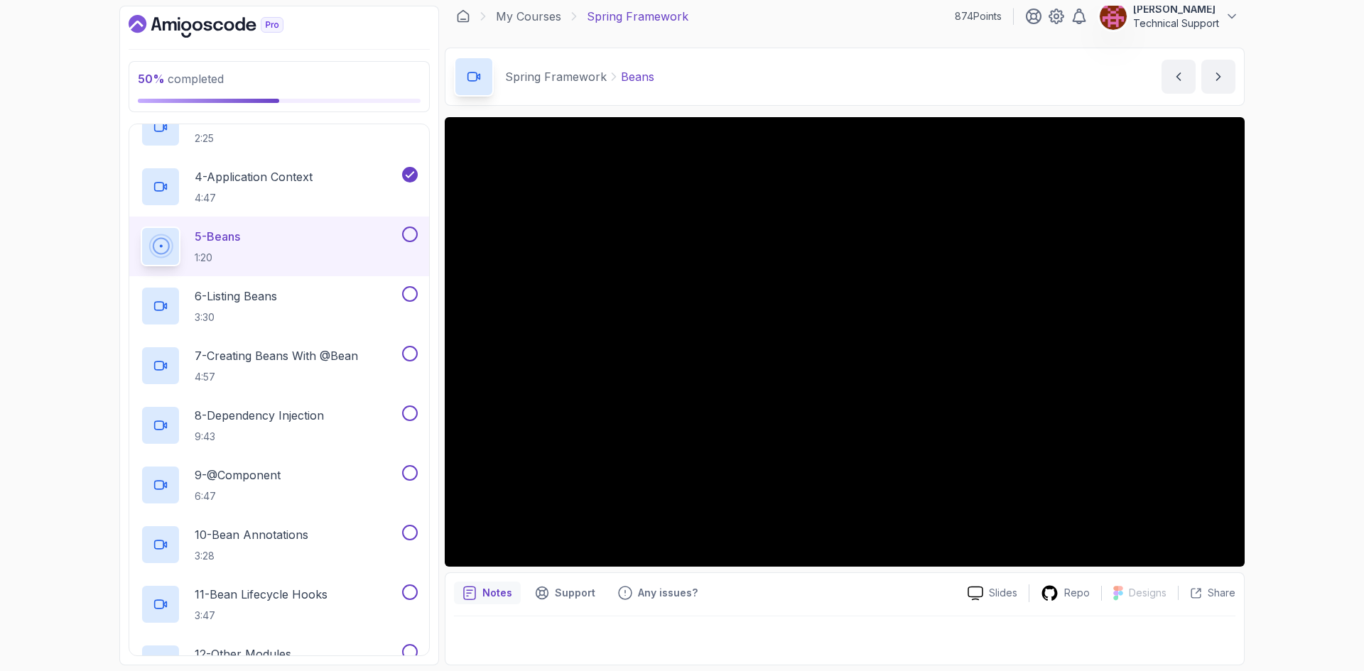
click at [1275, 359] on div "50 % completed 1 - Intro 2 - Dev And Environment Setup 3 - Spring Framework 1 -…" at bounding box center [682, 335] width 1364 height 671
click at [1266, 364] on div "50 % completed 1 - Intro 2 - Dev And Environment Setup 3 - Spring Framework 1 -…" at bounding box center [682, 335] width 1364 height 671
click at [1284, 331] on div "50 % completed 1 - Intro 2 - Dev And Environment Setup 3 - Spring Framework 1 -…" at bounding box center [682, 335] width 1364 height 671
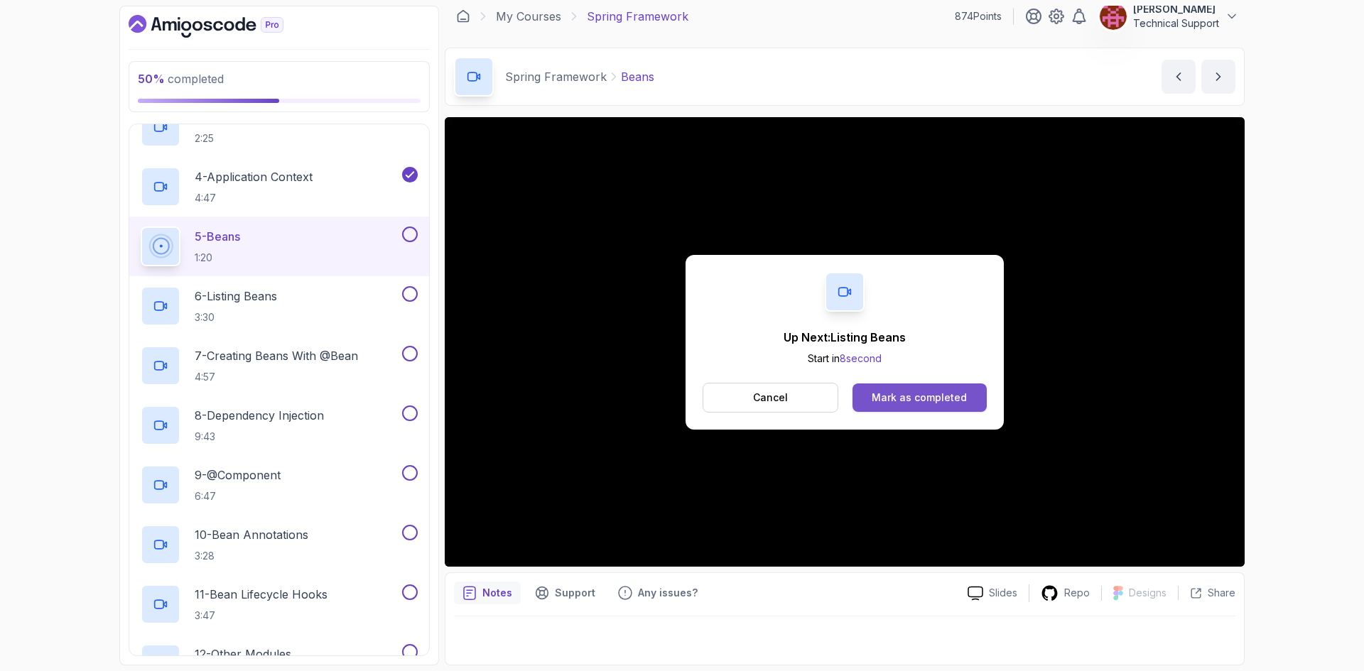
click at [967, 396] on button "Mark as completed" at bounding box center [919, 397] width 134 height 28
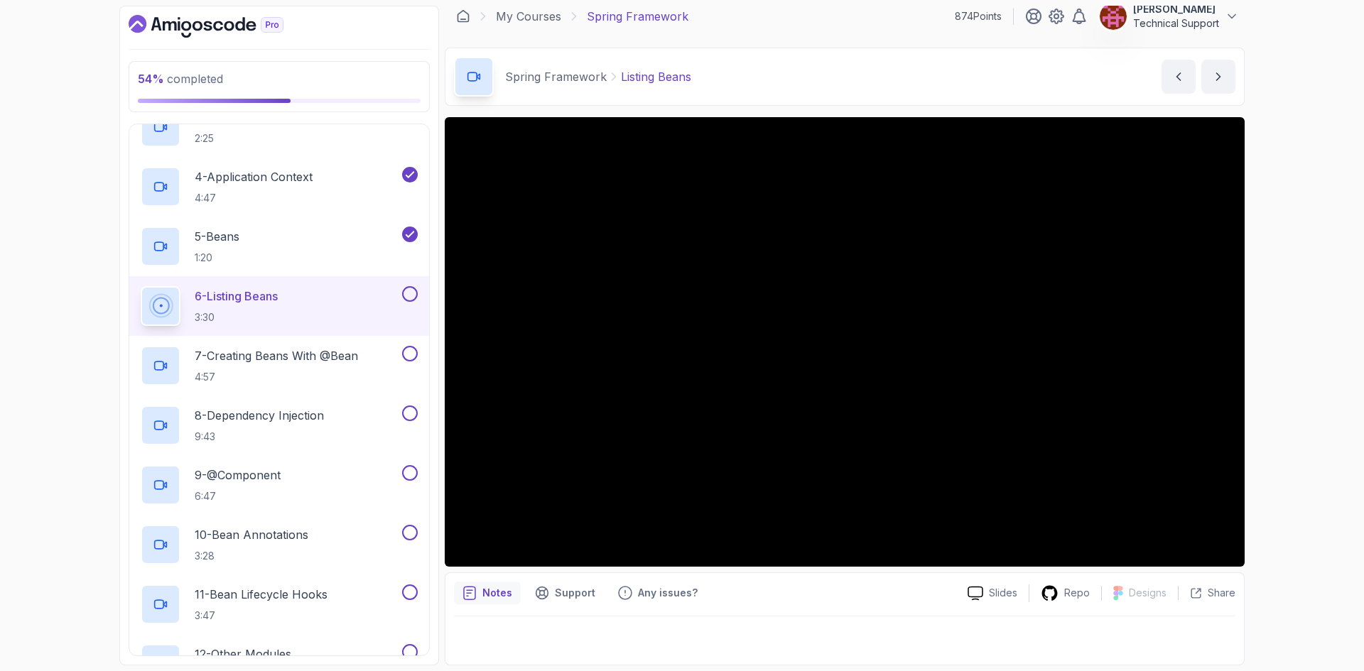
click at [1291, 402] on div "54 % completed 1 - Intro 2 - Dev And Environment Setup 3 - Spring Framework 1 -…" at bounding box center [682, 335] width 1364 height 671
click at [1260, 361] on div "54 % completed 1 - Intro 2 - Dev And Environment Setup 3 - Spring Framework 1 -…" at bounding box center [682, 335] width 1364 height 671
click at [1287, 354] on div "54 % completed 1 - Intro 2 - Dev And Environment Setup 3 - Spring Framework 1 -…" at bounding box center [682, 335] width 1364 height 671
click at [1273, 353] on div "54 % completed 1 - Intro 2 - Dev And Environment Setup 3 - Spring Framework 1 -…" at bounding box center [682, 335] width 1364 height 671
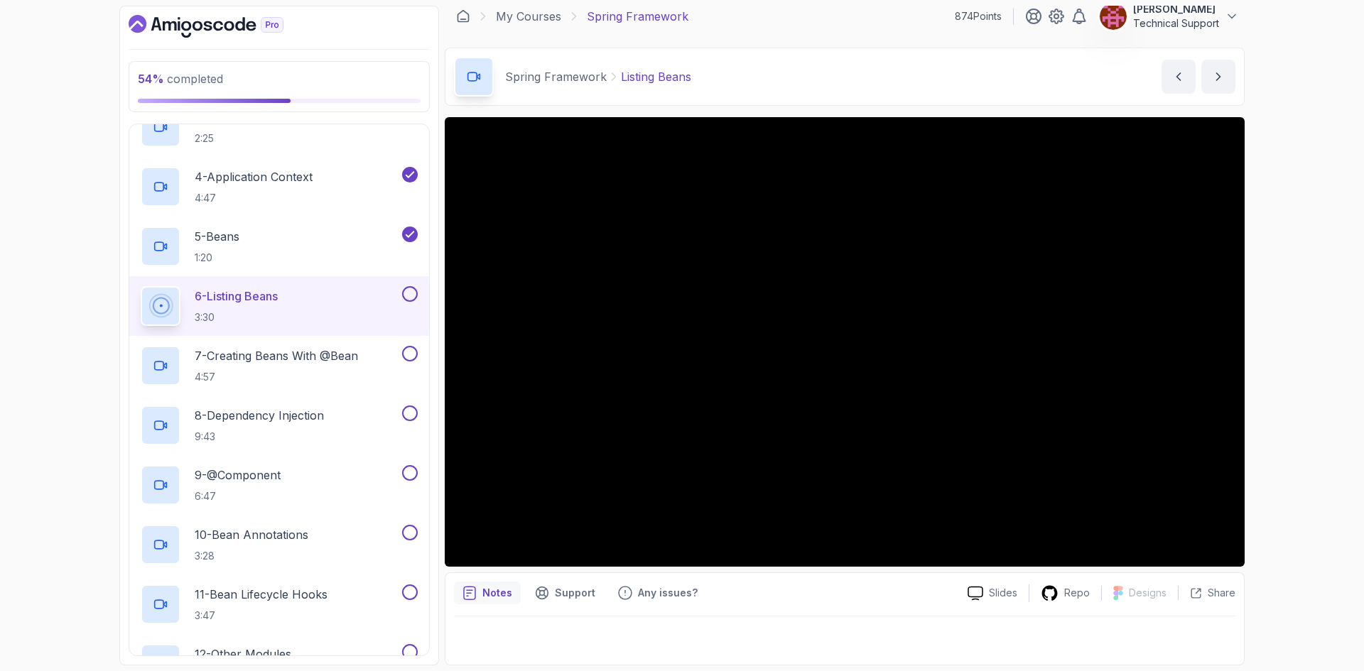
click at [1270, 344] on div "54 % completed 1 - Intro 2 - Dev And Environment Setup 3 - Spring Framework 1 -…" at bounding box center [682, 335] width 1364 height 671
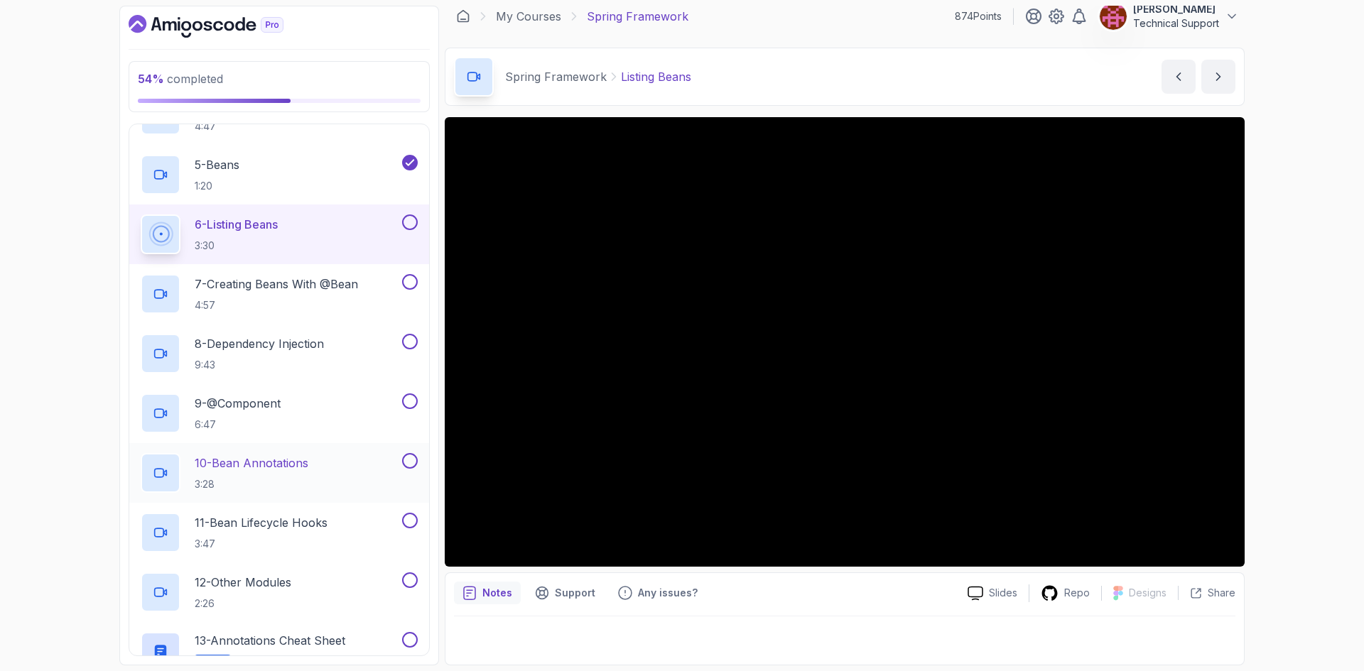
scroll to position [275, 0]
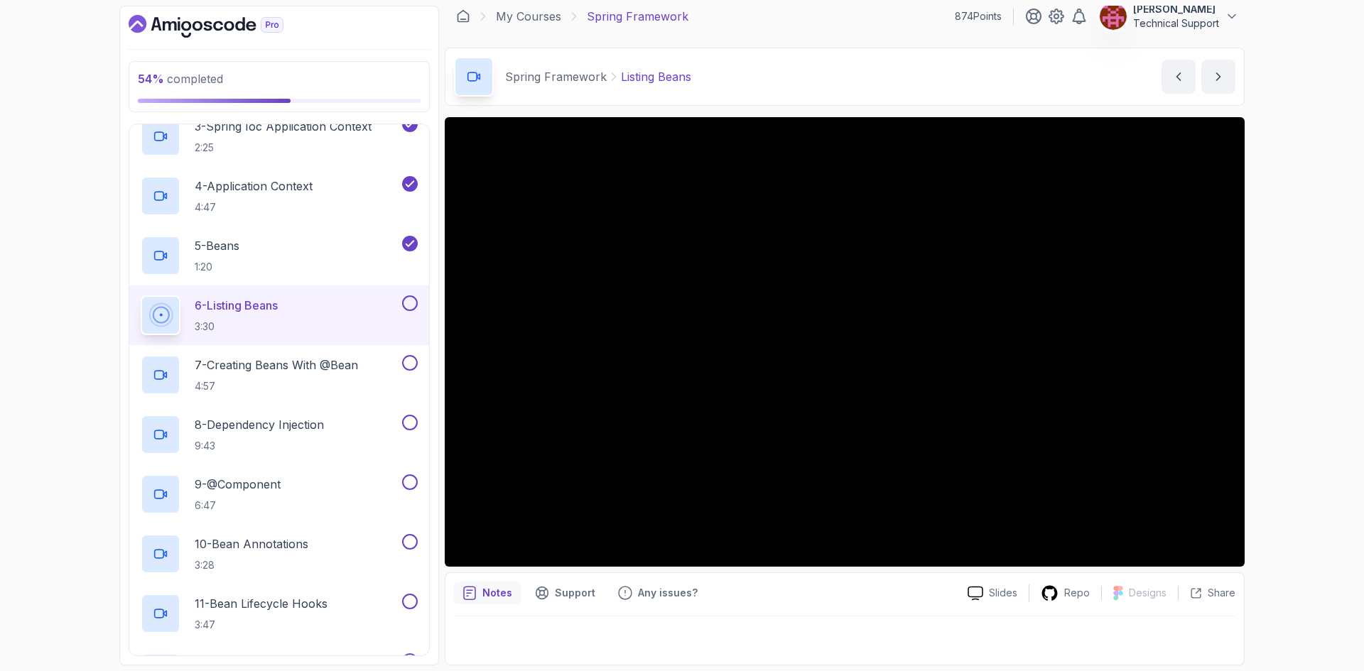
click at [1267, 368] on div "54 % completed 1 - Intro 2 - Dev And Environment Setup 3 - Spring Framework 1 -…" at bounding box center [682, 335] width 1364 height 671
click at [1271, 371] on div "54 % completed 1 - Intro 2 - Dev And Environment Setup 3 - Spring Framework 1 -…" at bounding box center [682, 335] width 1364 height 671
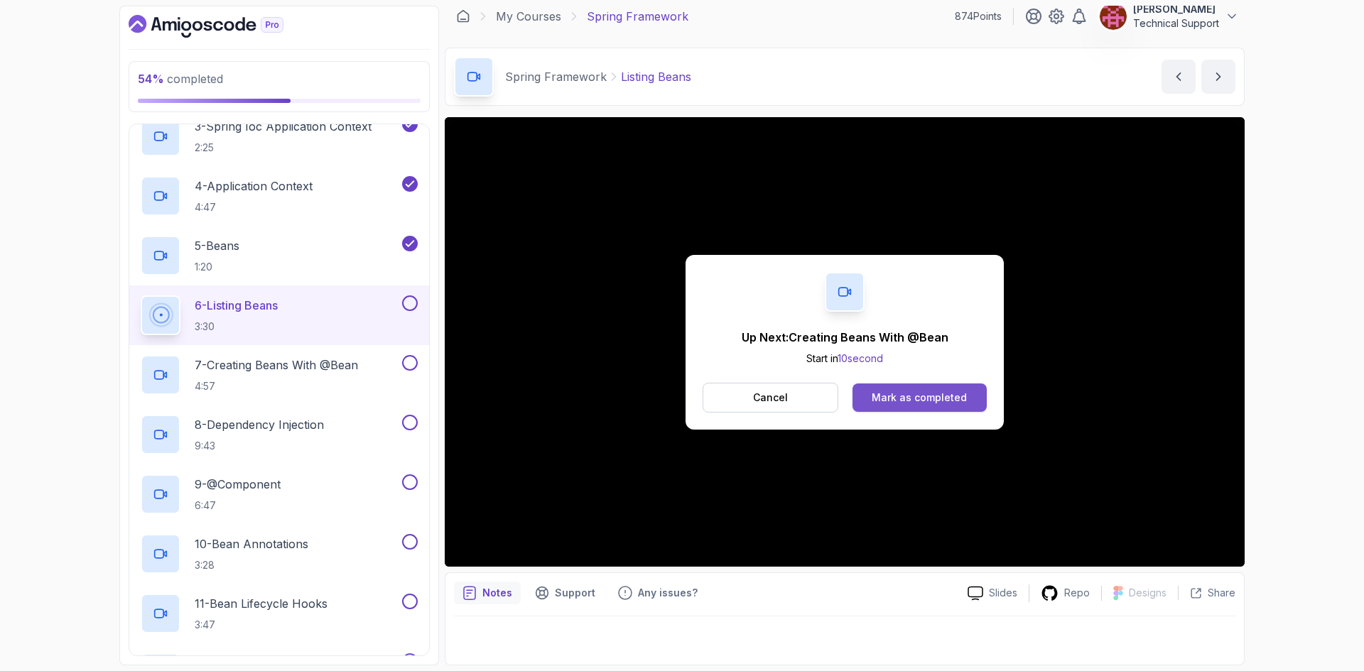
click at [900, 393] on div "Mark as completed" at bounding box center [918, 398] width 95 height 14
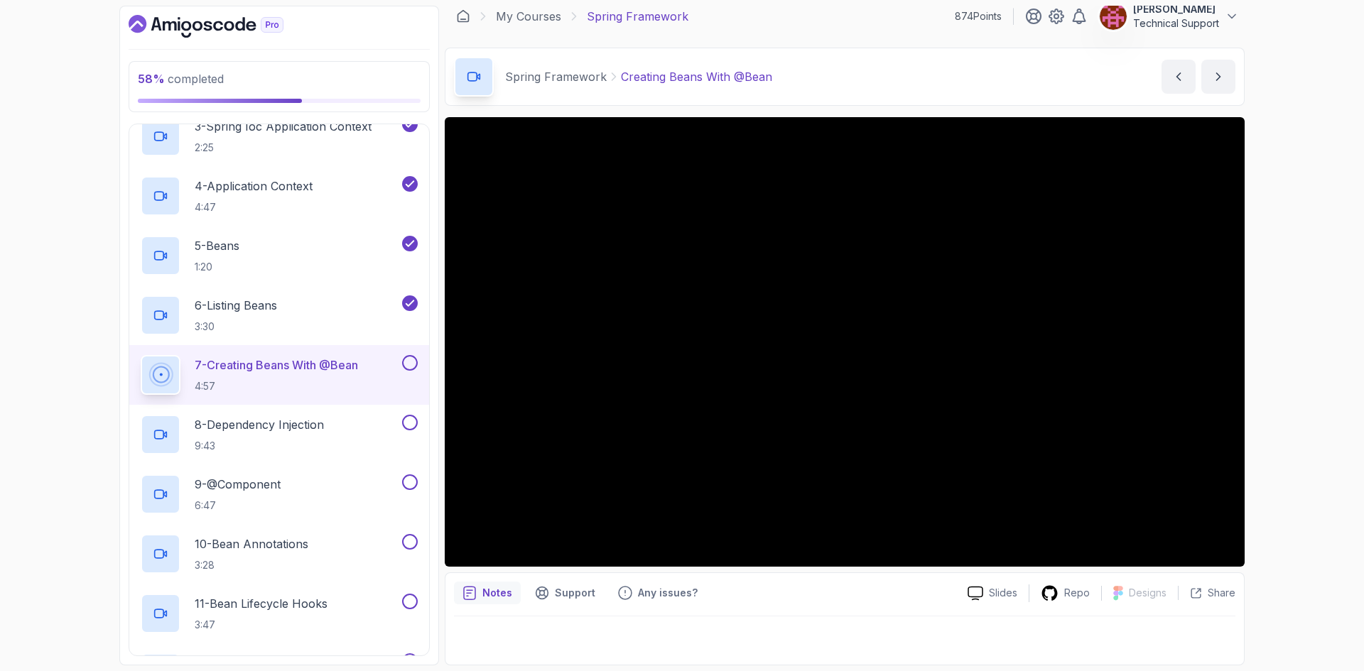
click at [1276, 397] on div "58 % completed 1 - Intro 2 - Dev And Environment Setup 3 - Spring Framework 1 -…" at bounding box center [682, 335] width 1364 height 671
click at [1294, 356] on div "58 % completed 1 - Intro 2 - Dev And Environment Setup 3 - Spring Framework 1 -…" at bounding box center [682, 335] width 1364 height 671
click at [1283, 399] on div "58 % completed 1 - Intro 2 - Dev And Environment Setup 3 - Spring Framework 1 -…" at bounding box center [682, 335] width 1364 height 671
click at [1270, 386] on div "58 % completed 1 - Intro 2 - Dev And Environment Setup 3 - Spring Framework 1 -…" at bounding box center [682, 335] width 1364 height 671
click at [1278, 396] on div "58 % completed 1 - Intro 2 - Dev And Environment Setup 3 - Spring Framework 1 -…" at bounding box center [682, 335] width 1364 height 671
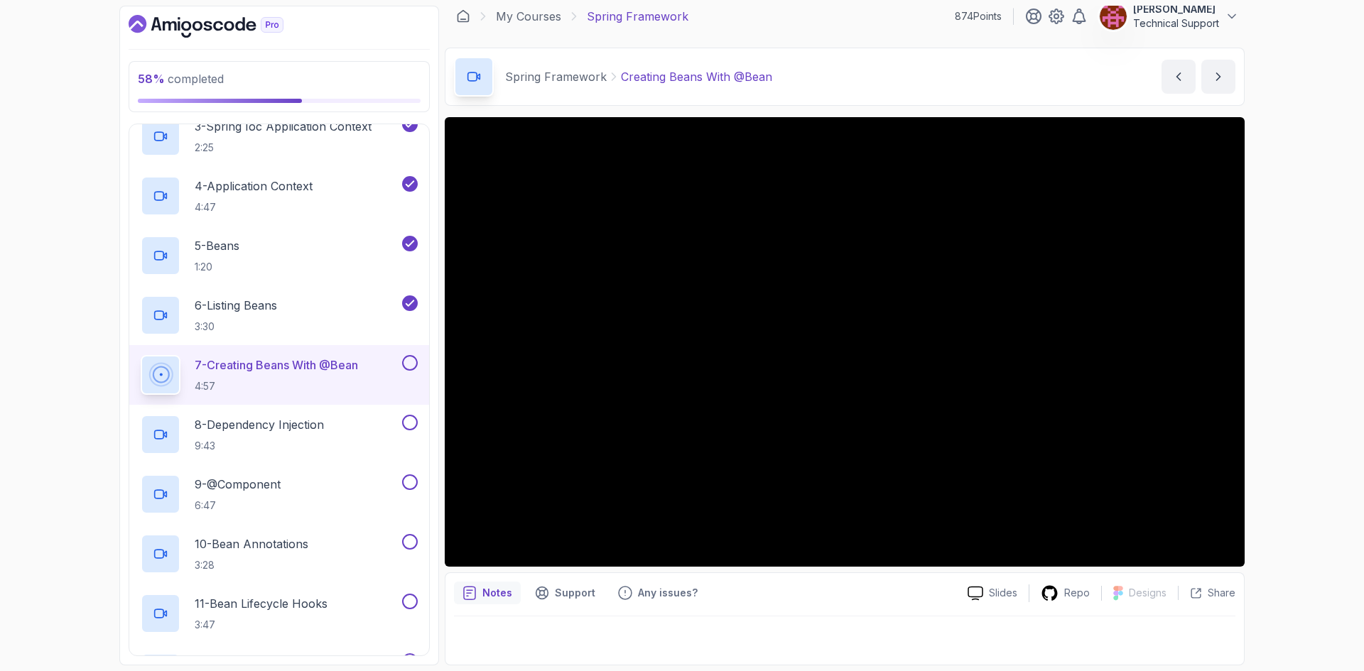
click at [1288, 384] on div "58 % completed 1 - Intro 2 - Dev And Environment Setup 3 - Spring Framework 1 -…" at bounding box center [682, 335] width 1364 height 671
drag, startPoint x: 1288, startPoint y: 384, endPoint x: 1295, endPoint y: 416, distance: 32.7
click at [1295, 416] on div "58 % completed 1 - Intro 2 - Dev And Environment Setup 3 - Spring Framework 1 -…" at bounding box center [682, 335] width 1364 height 671
click at [1289, 381] on div "58 % completed 1 - Intro 2 - Dev And Environment Setup 3 - Spring Framework 1 -…" at bounding box center [682, 335] width 1364 height 671
drag, startPoint x: 1288, startPoint y: 379, endPoint x: 1296, endPoint y: 437, distance: 58.1
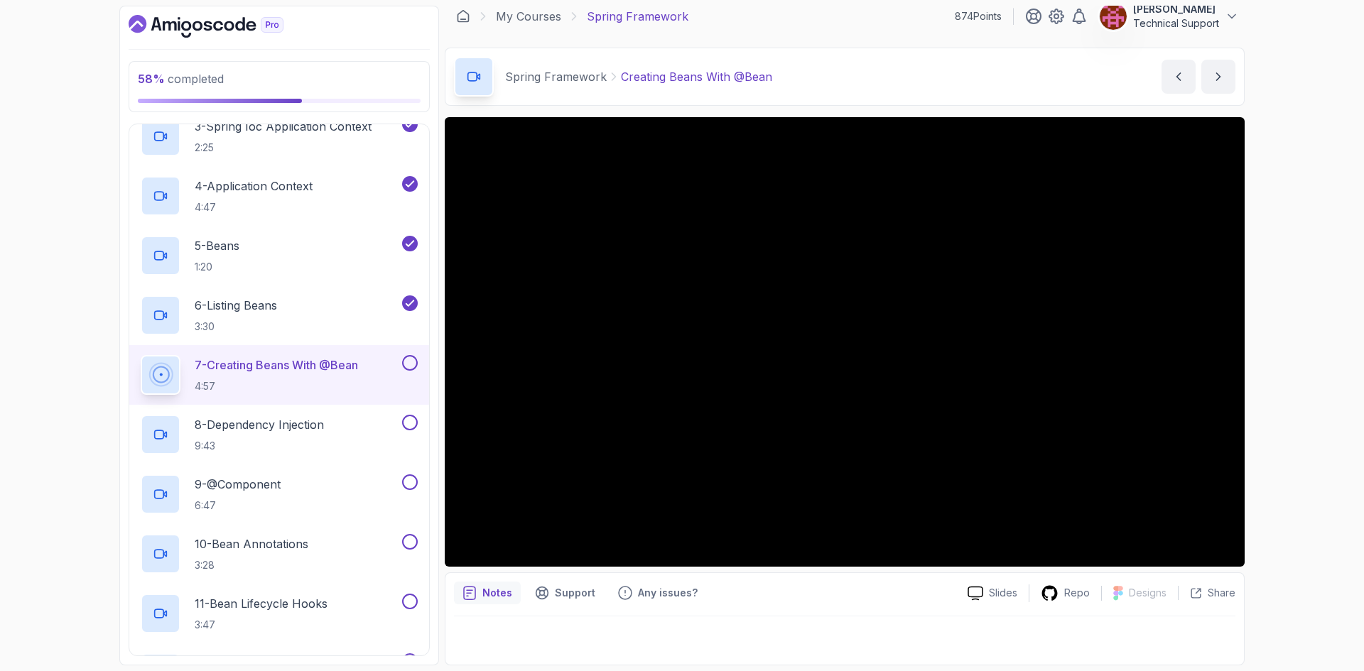
click at [1296, 437] on div "58 % completed 1 - Intro 2 - Dev And Environment Setup 3 - Spring Framework 1 -…" at bounding box center [682, 335] width 1364 height 671
drag, startPoint x: 1297, startPoint y: 432, endPoint x: 1337, endPoint y: 501, distance: 79.3
click at [1337, 501] on div "58 % completed 1 - Intro 2 - Dev And Environment Setup 3 - Spring Framework 1 -…" at bounding box center [682, 335] width 1364 height 671
click at [1290, 373] on div "58 % completed 1 - Intro 2 - Dev And Environment Setup 3 - Spring Framework 1 -…" at bounding box center [682, 335] width 1364 height 671
click at [1284, 380] on div "58 % completed 1 - Intro 2 - Dev And Environment Setup 3 - Spring Framework 1 -…" at bounding box center [682, 335] width 1364 height 671
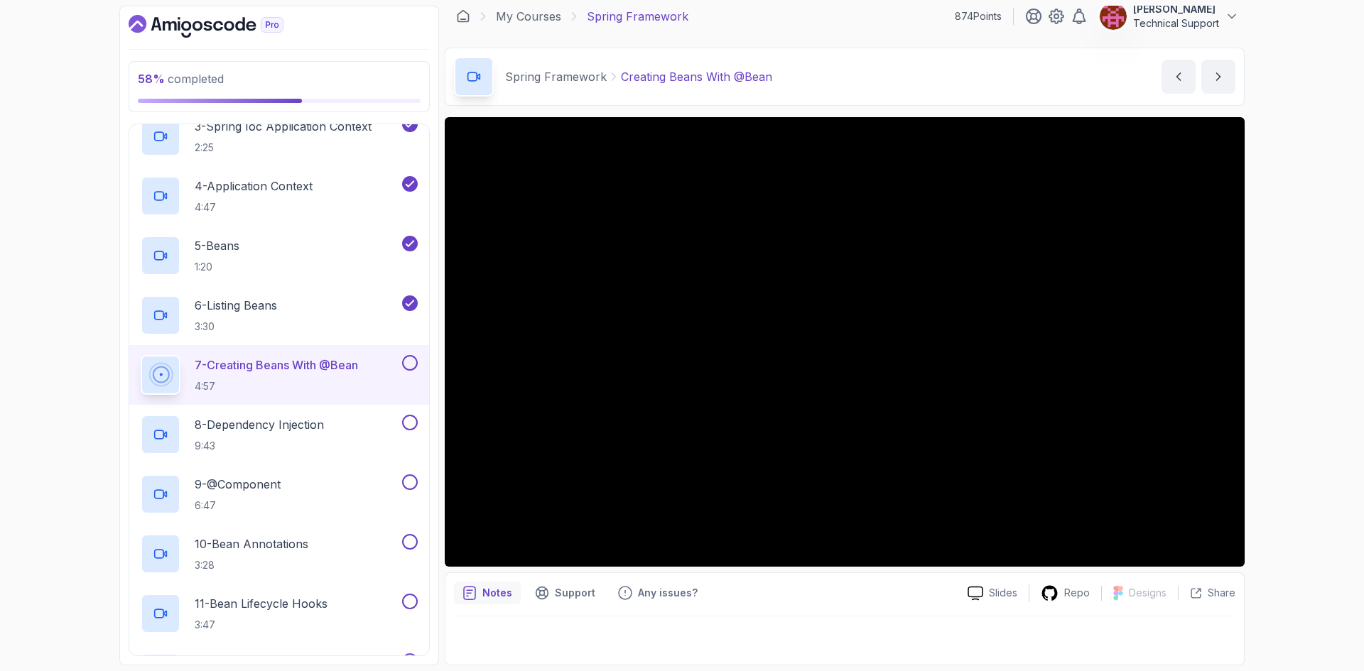
click at [1284, 380] on div "58 % completed 1 - Intro 2 - Dev And Environment Setup 3 - Spring Framework 1 -…" at bounding box center [682, 335] width 1364 height 671
click at [1288, 371] on div "58 % completed 1 - Intro 2 - Dev And Environment Setup 3 - Spring Framework 1 -…" at bounding box center [682, 335] width 1364 height 671
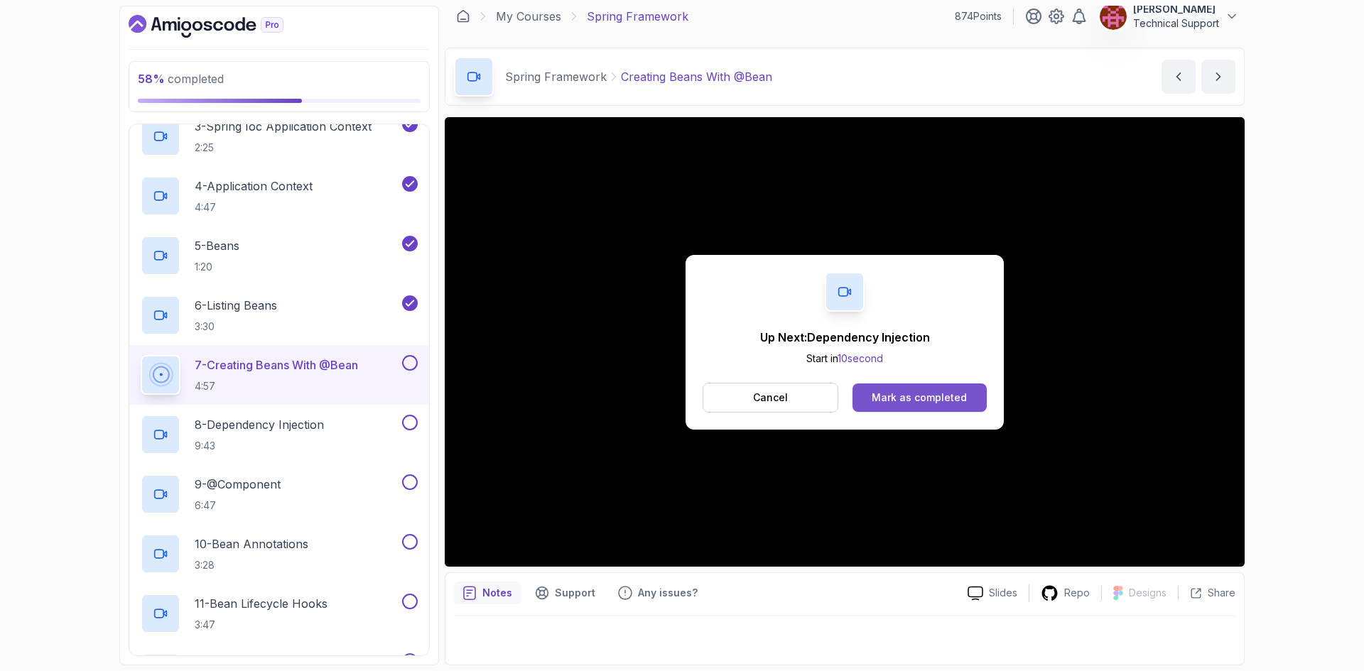
click at [893, 398] on div "Mark as completed" at bounding box center [918, 398] width 95 height 14
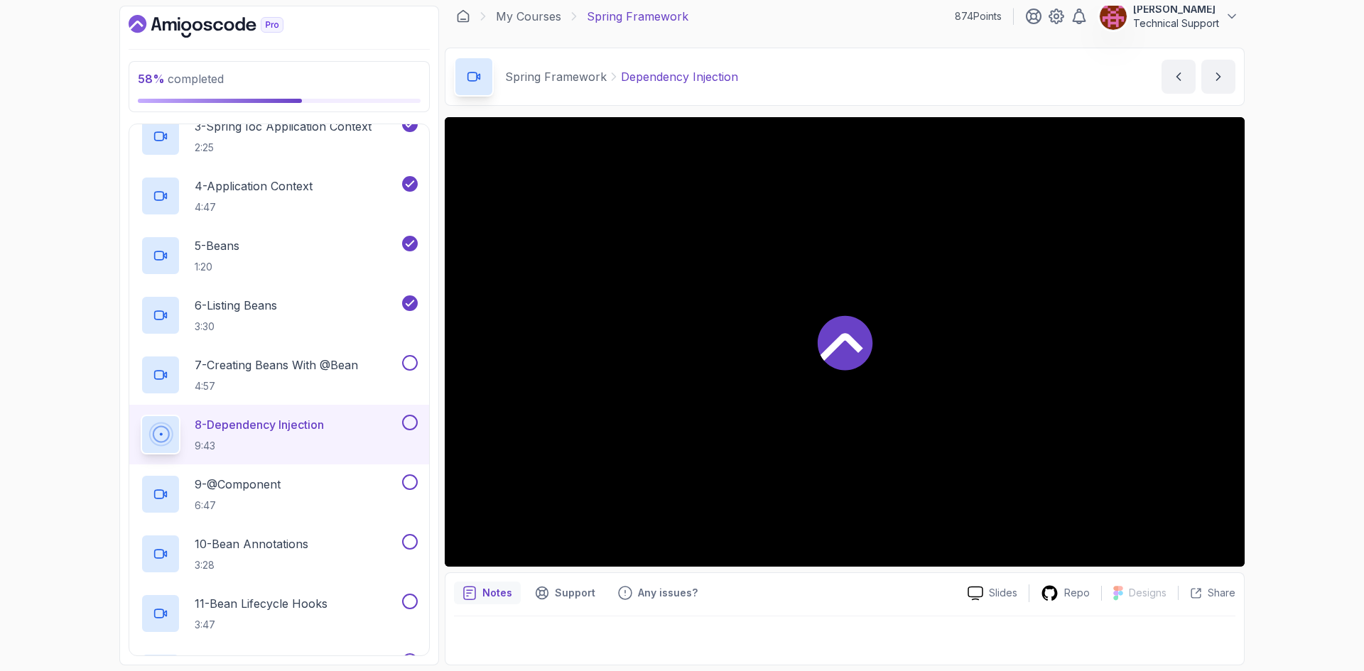
click at [1289, 383] on div "58 % completed 1 - Intro 2 - Dev And Environment Setup 3 - Spring Framework 1 -…" at bounding box center [682, 335] width 1364 height 671
click at [1287, 381] on div "62 % completed 1 - Intro 2 - Dev And Environment Setup 3 - Spring Framework 1 -…" at bounding box center [682, 335] width 1364 height 671
click at [1271, 343] on div "62 % completed 1 - Intro 2 - Dev And Environment Setup 3 - Spring Framework 1 -…" at bounding box center [682, 335] width 1364 height 671
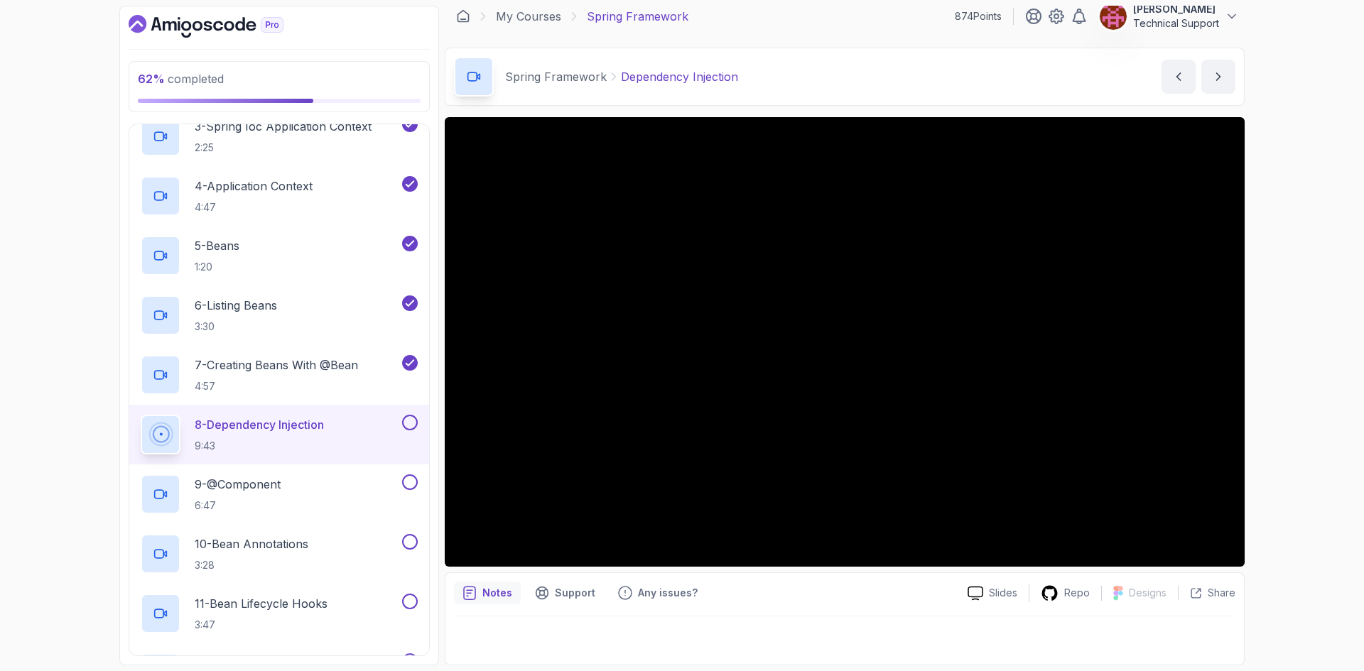
click at [1273, 354] on div "62 % completed 1 - Intro 2 - Dev And Environment Setup 3 - Spring Framework 1 -…" at bounding box center [682, 335] width 1364 height 671
click at [1284, 373] on div "62 % completed 1 - Intro 2 - Dev And Environment Setup 3 - Spring Framework 1 -…" at bounding box center [682, 335] width 1364 height 671
click at [1268, 364] on div "62 % completed 1 - Intro 2 - Dev And Environment Setup 3 - Spring Framework 1 -…" at bounding box center [682, 335] width 1364 height 671
click at [1264, 382] on div "62 % completed 1 - Intro 2 - Dev And Environment Setup 3 - Spring Framework 1 -…" at bounding box center [682, 335] width 1364 height 671
drag, startPoint x: 1280, startPoint y: 429, endPoint x: 1285, endPoint y: 488, distance: 59.1
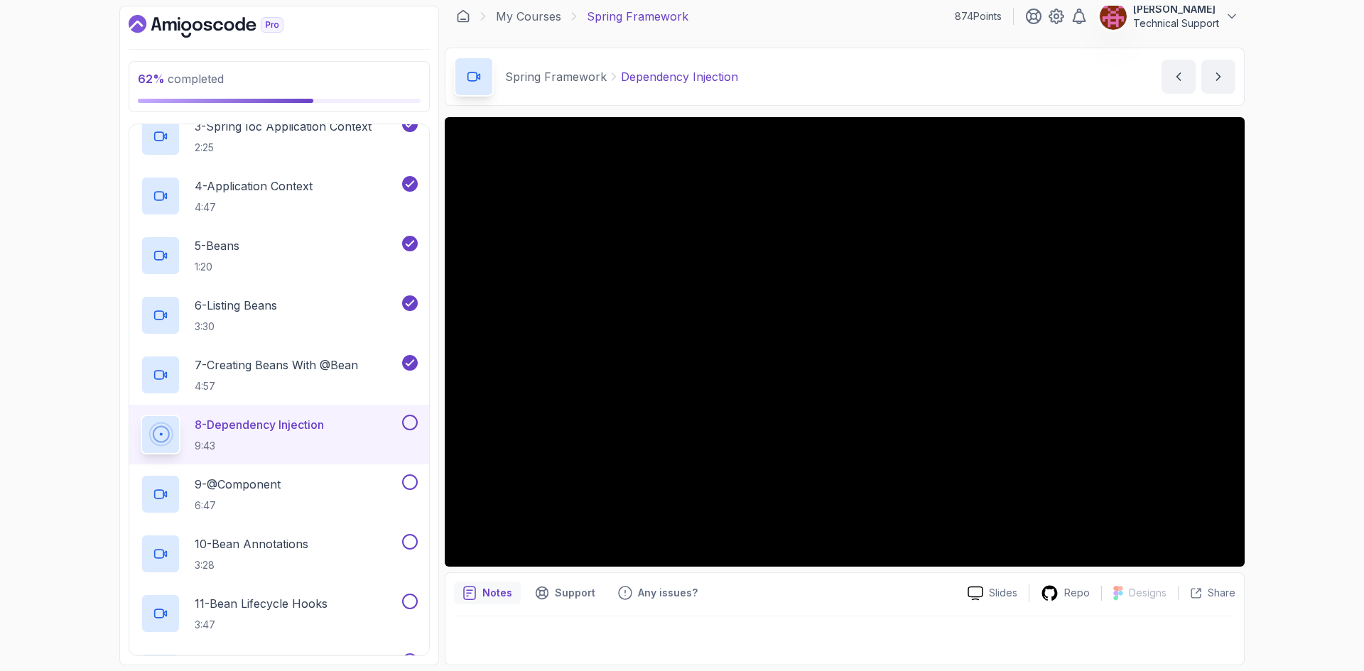
click at [1285, 488] on div "62 % completed 1 - Intro 2 - Dev And Environment Setup 3 - Spring Framework 1 -…" at bounding box center [682, 335] width 1364 height 671
click at [1263, 418] on div "62 % completed 1 - Intro 2 - Dev And Environment Setup 3 - Spring Framework 1 -…" at bounding box center [682, 335] width 1364 height 671
click at [1258, 382] on div "62 % completed 1 - Intro 2 - Dev And Environment Setup 3 - Spring Framework 1 -…" at bounding box center [682, 335] width 1364 height 671
drag, startPoint x: 1263, startPoint y: 381, endPoint x: 1274, endPoint y: 421, distance: 42.0
click at [1274, 421] on div "62 % completed 1 - Intro 2 - Dev And Environment Setup 3 - Spring Framework 1 -…" at bounding box center [682, 335] width 1364 height 671
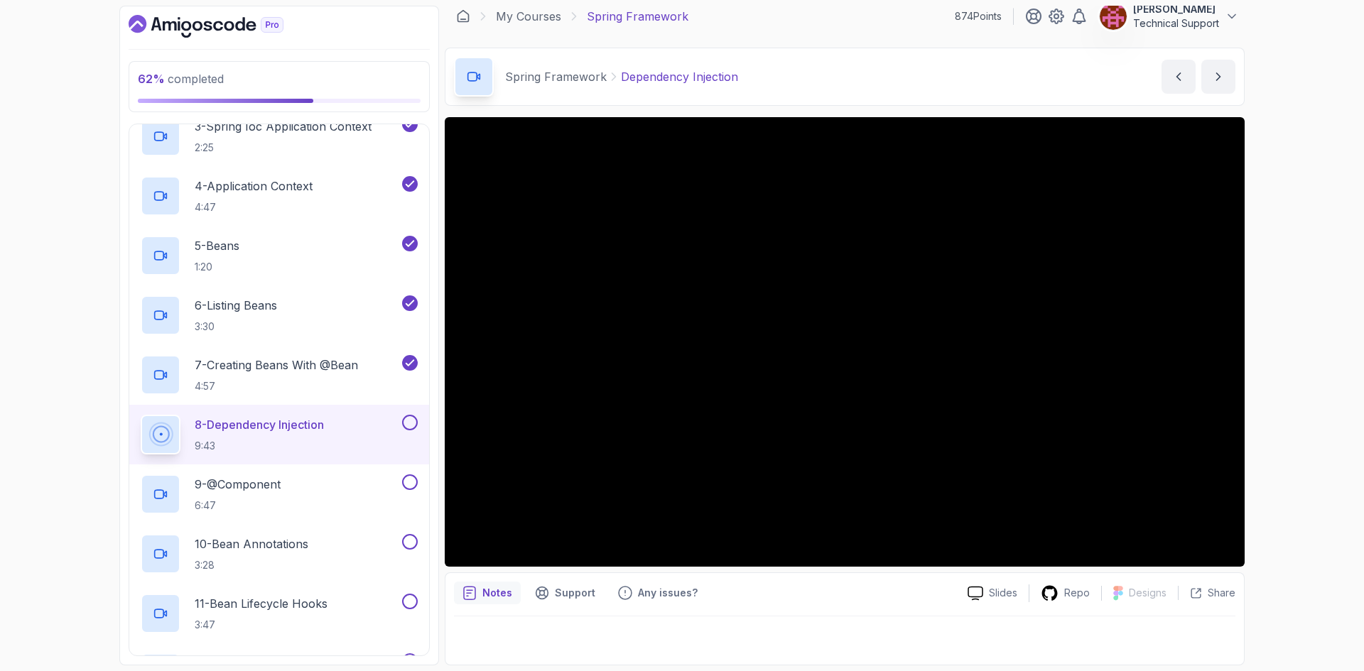
click at [1298, 378] on div "62 % completed 1 - Intro 2 - Dev And Environment Setup 3 - Spring Framework 1 -…" at bounding box center [682, 335] width 1364 height 671
click at [1278, 364] on div "62 % completed 1 - Intro 2 - Dev And Environment Setup 3 - Spring Framework 1 -…" at bounding box center [682, 335] width 1364 height 671
click at [1271, 365] on div "62 % completed 1 - Intro 2 - Dev And Environment Setup 3 - Spring Framework 1 -…" at bounding box center [682, 335] width 1364 height 671
click at [1298, 380] on div "62 % completed 1 - Intro 2 - Dev And Environment Setup 3 - Spring Framework 1 -…" at bounding box center [682, 335] width 1364 height 671
click at [1271, 379] on div "62 % completed 1 - Intro 2 - Dev And Environment Setup 3 - Spring Framework 1 -…" at bounding box center [682, 335] width 1364 height 671
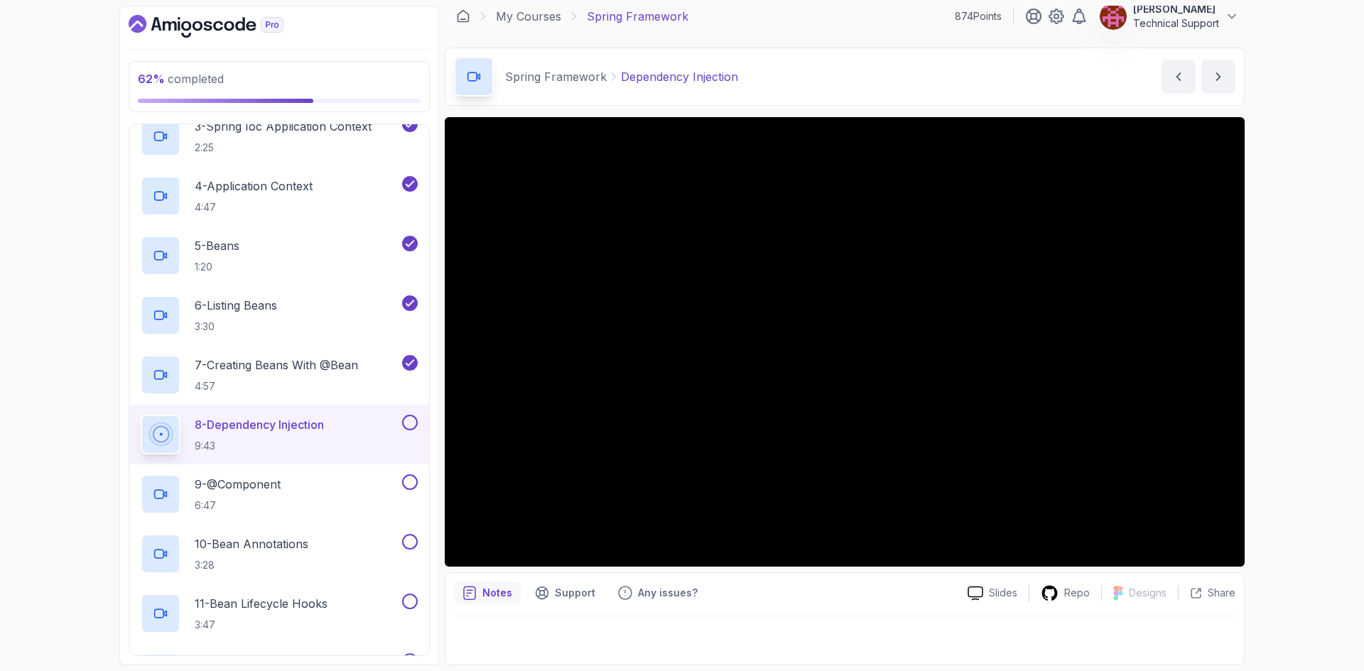
click at [1280, 369] on div "62 % completed 1 - Intro 2 - Dev And Environment Setup 3 - Spring Framework 1 -…" at bounding box center [682, 335] width 1364 height 671
click at [1283, 364] on div "62 % completed 1 - Intro 2 - Dev And Environment Setup 3 - Spring Framework 1 -…" at bounding box center [682, 335] width 1364 height 671
click at [1293, 350] on div "62 % completed 1 - Intro 2 - Dev And Environment Setup 3 - Spring Framework 1 -…" at bounding box center [682, 335] width 1364 height 671
click at [1259, 342] on div "62 % completed 1 - Intro 2 - Dev And Environment Setup 3 - Spring Framework 1 -…" at bounding box center [682, 335] width 1364 height 671
click at [1304, 422] on div "62 % completed 1 - Intro 2 - Dev And Environment Setup 3 - Spring Framework 1 -…" at bounding box center [682, 335] width 1364 height 671
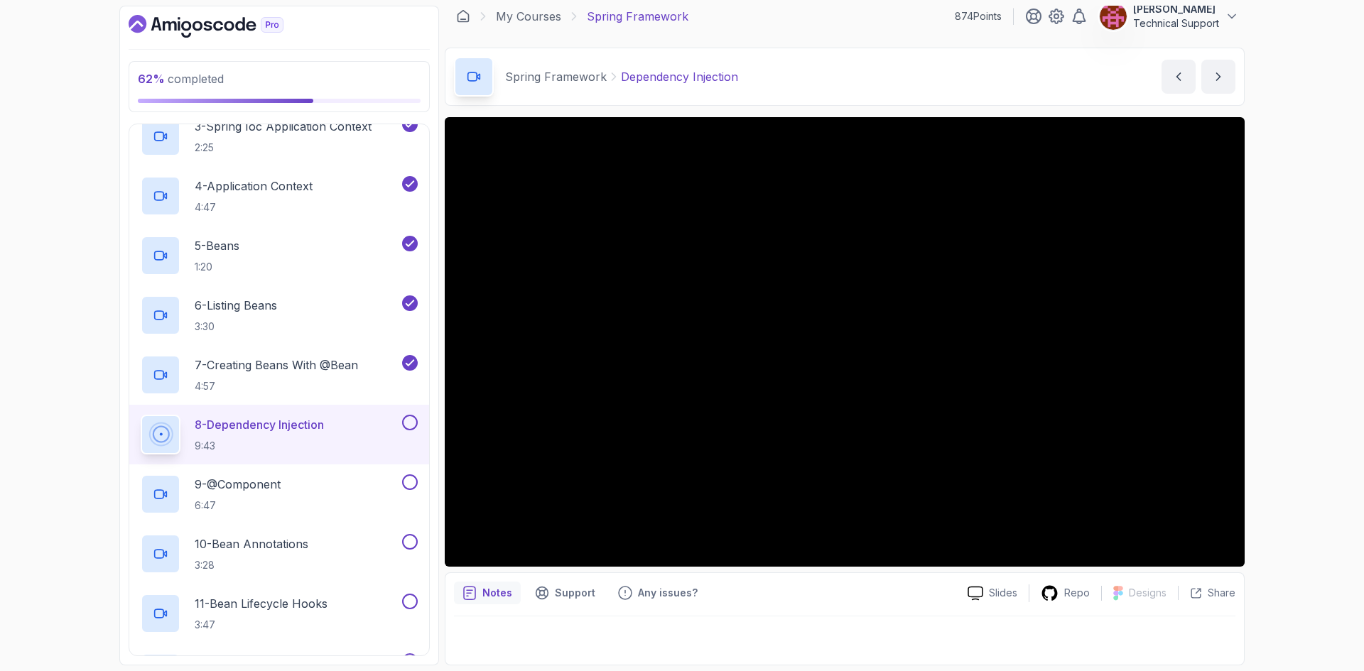
click at [1311, 396] on div "62 % completed 1 - Intro 2 - Dev And Environment Setup 3 - Spring Framework 1 -…" at bounding box center [682, 335] width 1364 height 671
click at [1310, 388] on div "62 % completed 1 - Intro 2 - Dev And Environment Setup 3 - Spring Framework 1 -…" at bounding box center [682, 335] width 1364 height 671
click at [1262, 358] on div "62 % completed 1 - Intro 2 - Dev And Environment Setup 3 - Spring Framework 1 -…" at bounding box center [682, 335] width 1364 height 671
click at [1318, 335] on div "62 % completed 1 - Intro 2 - Dev And Environment Setup 3 - Spring Framework 1 -…" at bounding box center [682, 335] width 1364 height 671
click at [1306, 356] on div "62 % completed 1 - Intro 2 - Dev And Environment Setup 3 - Spring Framework 1 -…" at bounding box center [682, 335] width 1364 height 671
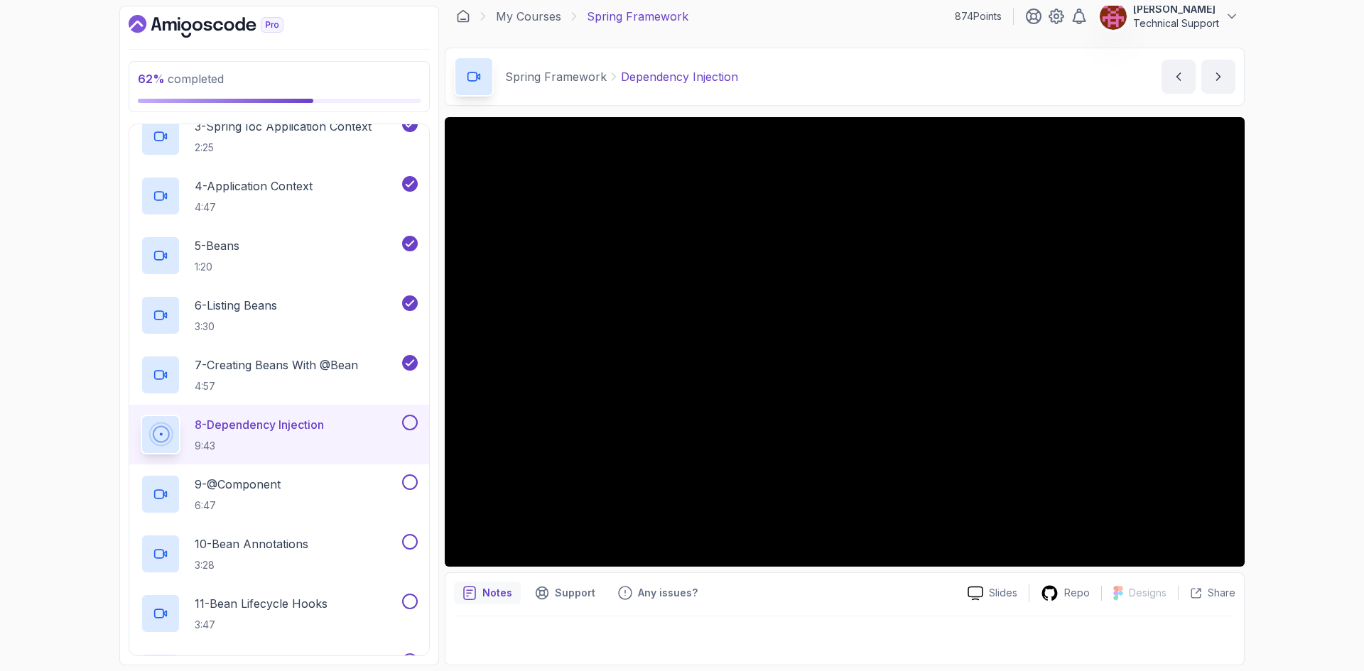
click at [1267, 385] on div "62 % completed 1 - Intro 2 - Dev And Environment Setup 3 - Spring Framework 1 -…" at bounding box center [682, 335] width 1364 height 671
click at [1292, 397] on div "62 % completed 1 - Intro 2 - Dev And Environment Setup 3 - Spring Framework 1 -…" at bounding box center [682, 335] width 1364 height 671
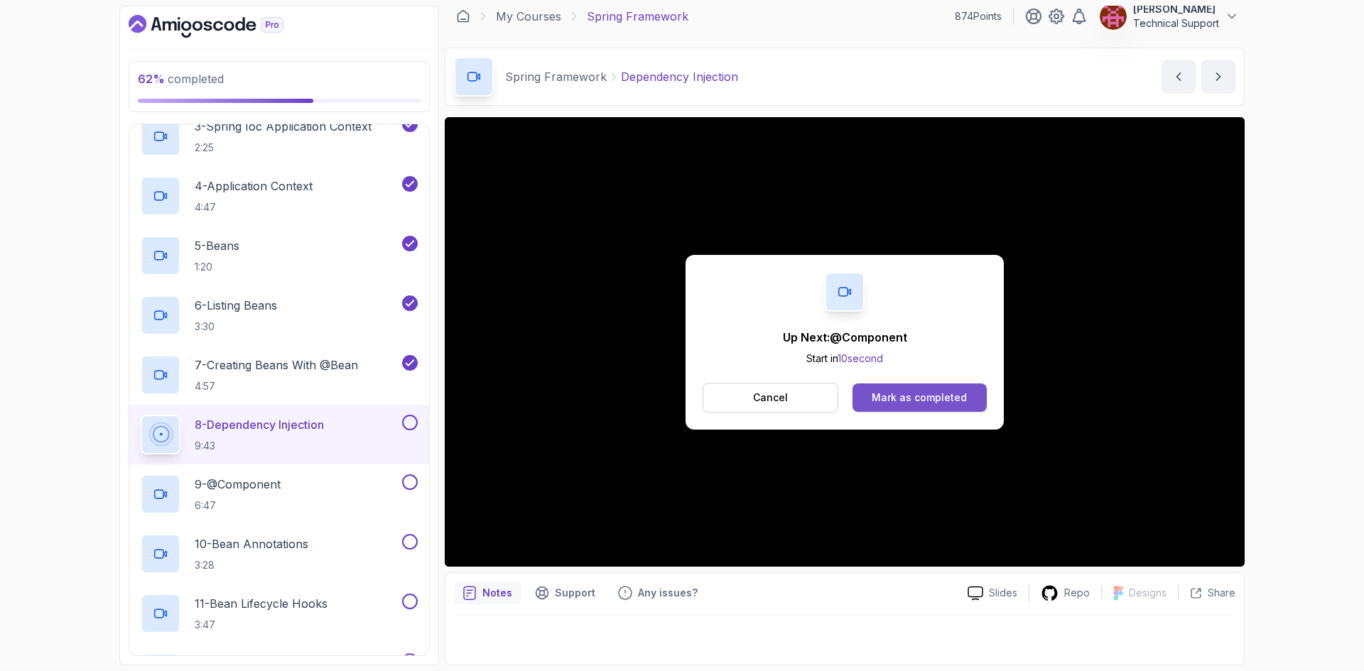
click at [914, 388] on button "Mark as completed" at bounding box center [919, 397] width 134 height 28
